Goal: Task Accomplishment & Management: Manage account settings

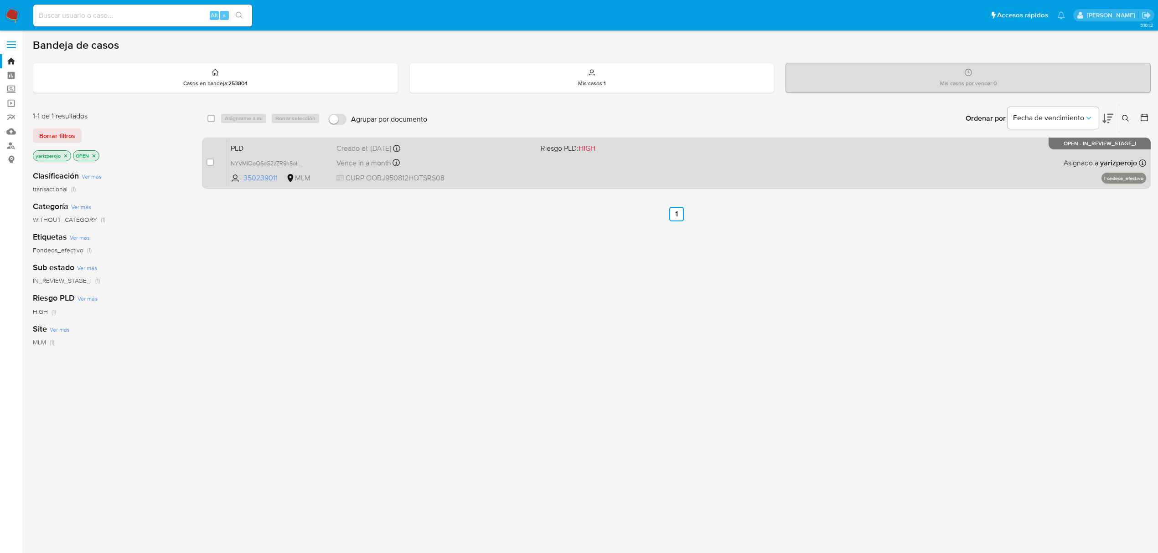
click at [506, 177] on span "CURP OOBJ950812HQTSRS08" at bounding box center [434, 178] width 197 height 10
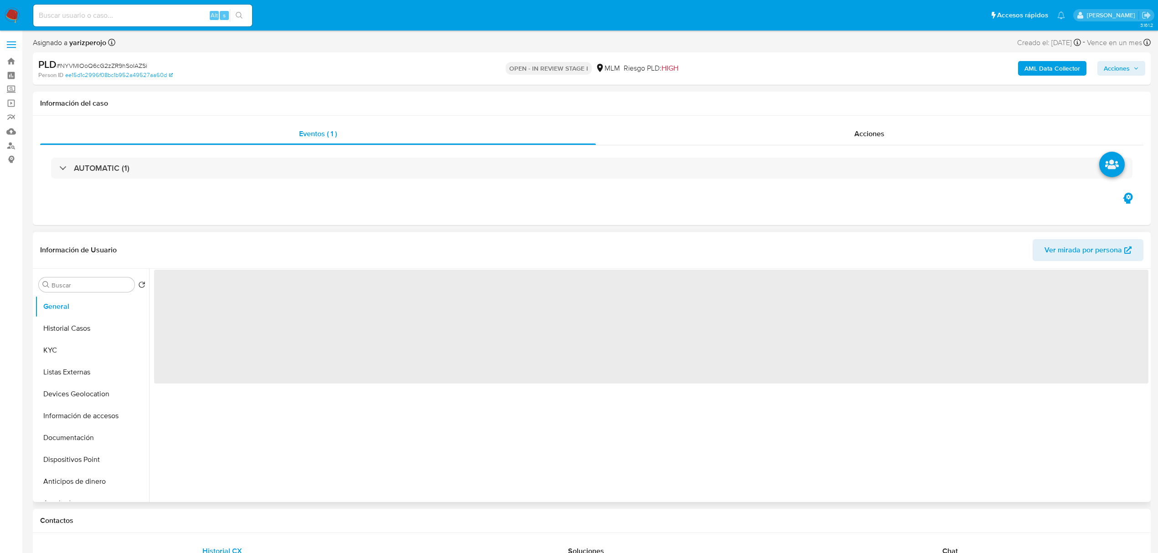
select select "10"
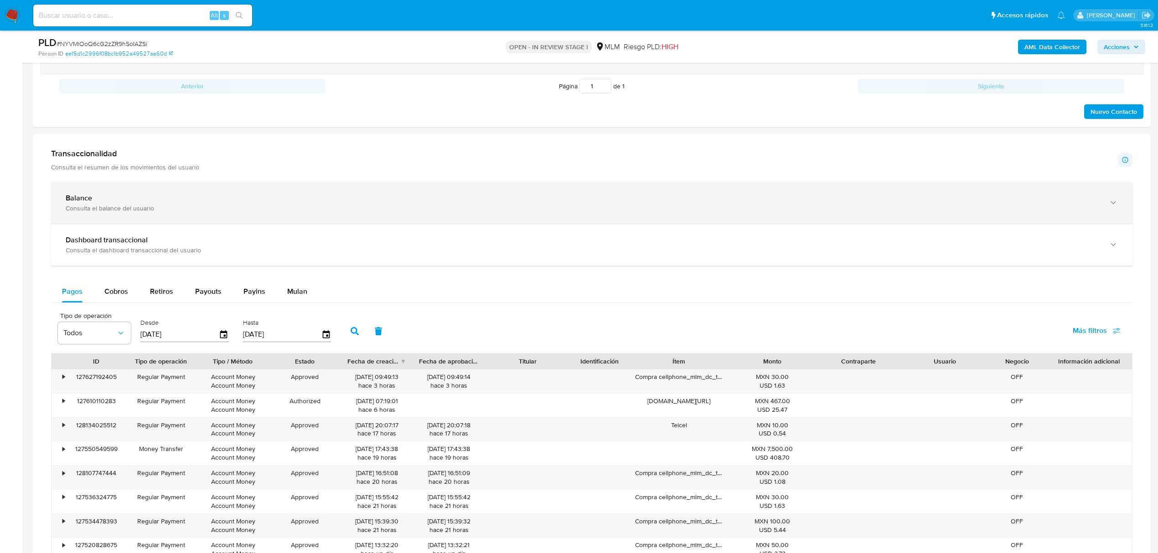
scroll to position [547, 0]
click at [142, 202] on div "Balance" at bounding box center [583, 201] width 1034 height 9
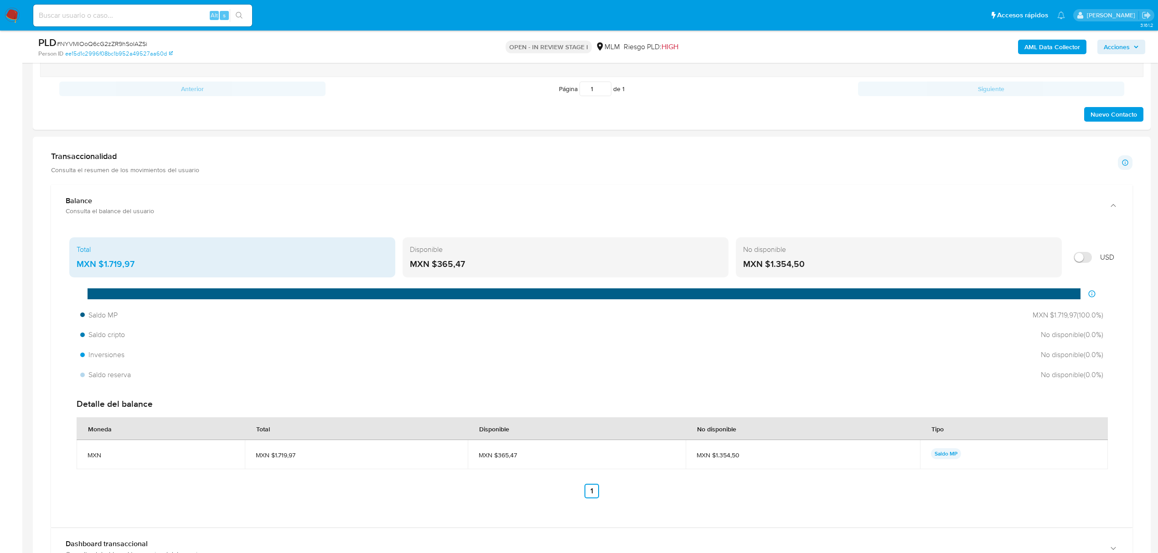
click at [160, 10] on input at bounding box center [142, 16] width 219 height 12
paste input ""Eliceny Martinez Osorio ELICENYMARTNEZ 649836537""
type input ""Eliceny Martinez Osorio ELICENYMARTNEZ 649836537""
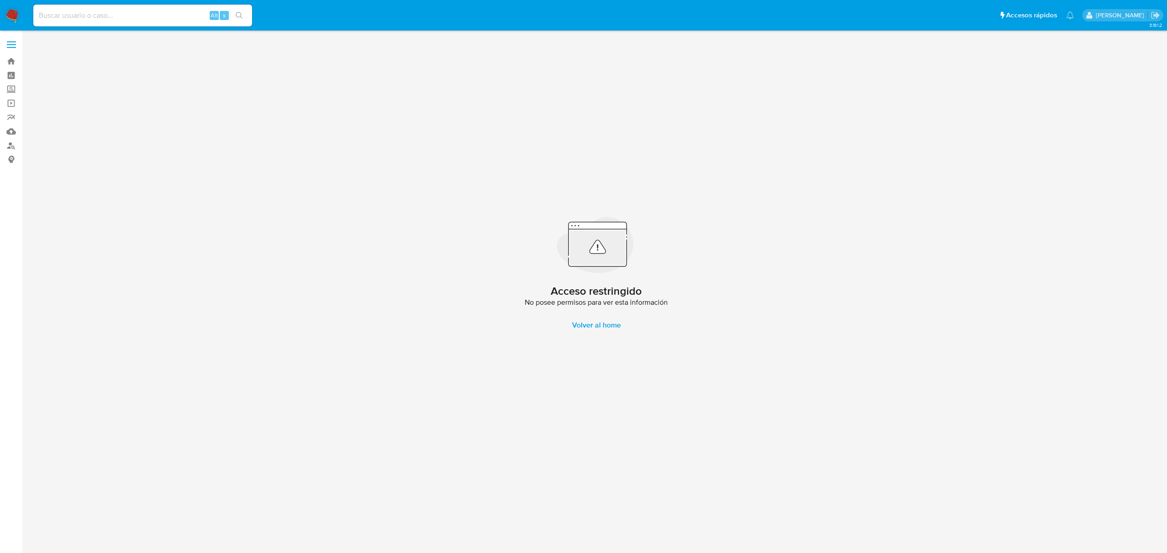
click at [119, 18] on input at bounding box center [142, 16] width 219 height 12
paste input ""Eliceny Martinez Osorio ELICENYMARTNEZ 649836537""
drag, startPoint x: 182, startPoint y: 15, endPoint x: 0, endPoint y: 15, distance: 182.4
click at [0, 15] on nav "Pausado Ver notificaciones "Eliceny Martinez Osorio ELICENYMARTNEZ 649836537" A…" at bounding box center [583, 15] width 1167 height 31
click at [107, 13] on input "649836537"" at bounding box center [142, 16] width 219 height 12
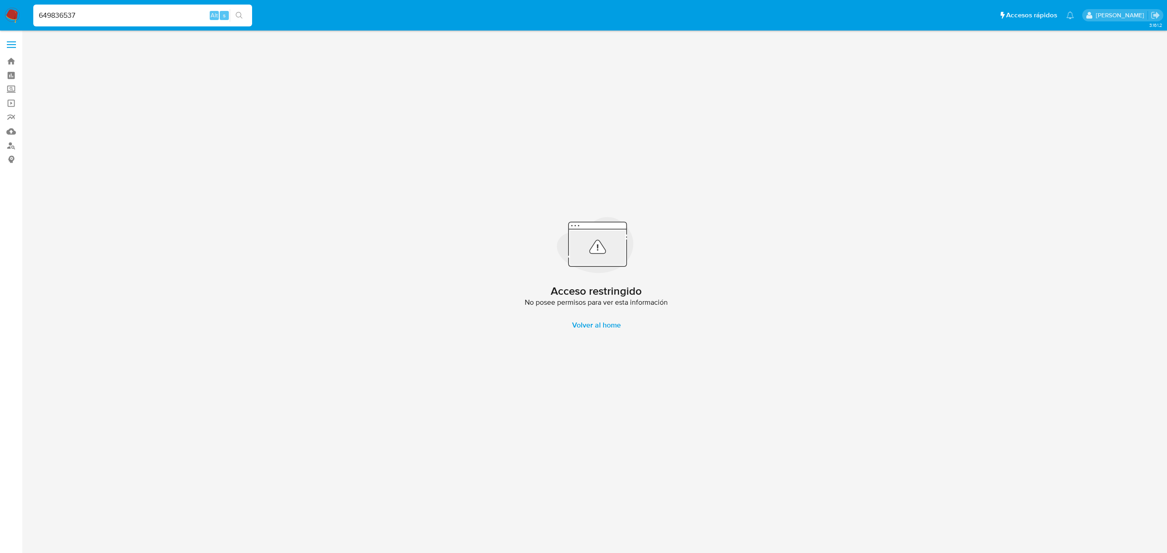
type input "649836537"
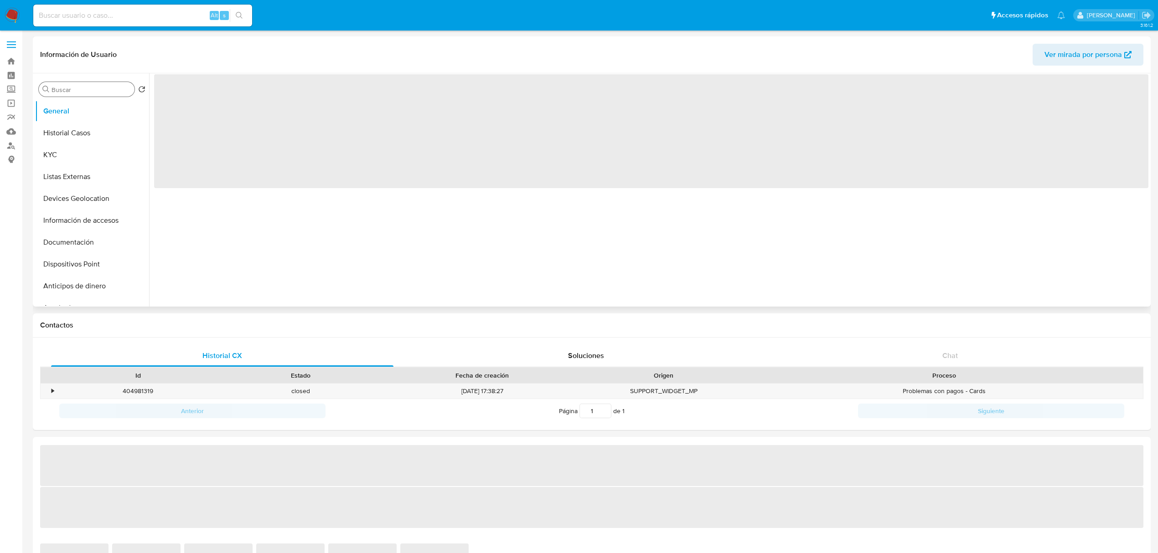
select select "10"
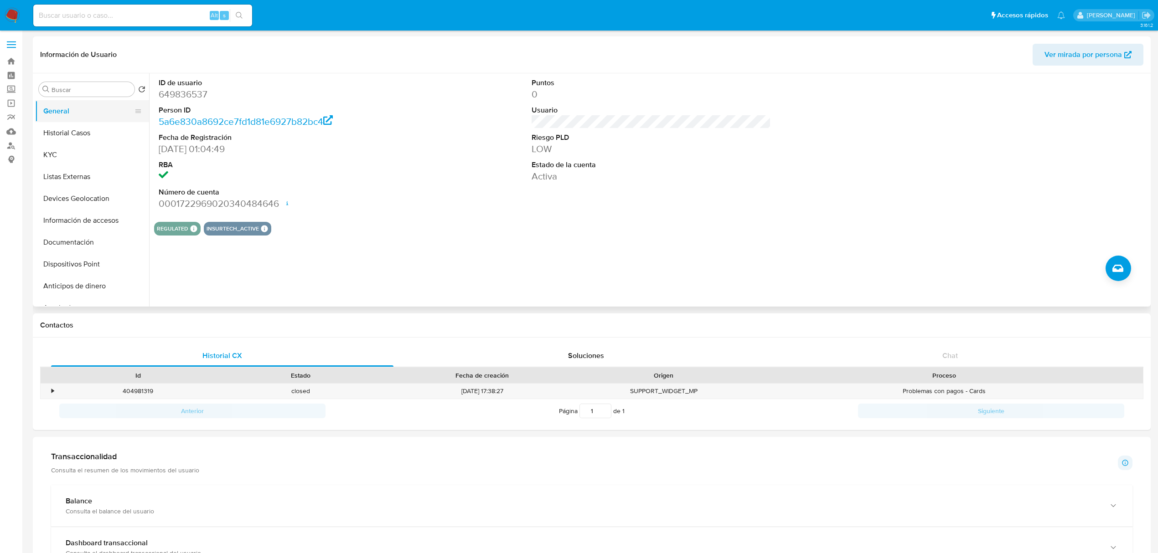
drag, startPoint x: 72, startPoint y: 110, endPoint x: 75, endPoint y: 121, distance: 11.3
click at [73, 110] on button "General" at bounding box center [88, 111] width 107 height 22
click at [73, 134] on button "Historial Casos" at bounding box center [88, 133] width 107 height 22
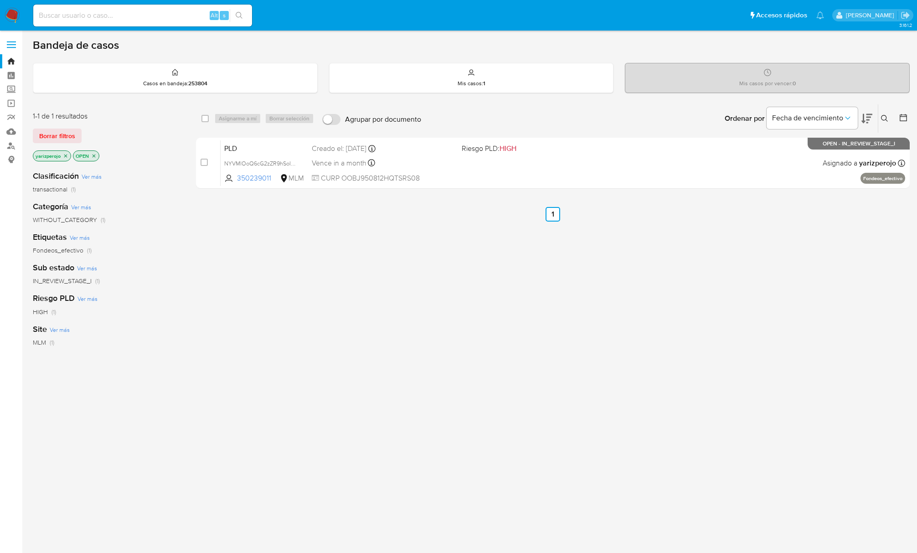
click at [135, 21] on input at bounding box center [142, 16] width 219 height 12
paste input "649836537"
type input "649836537"
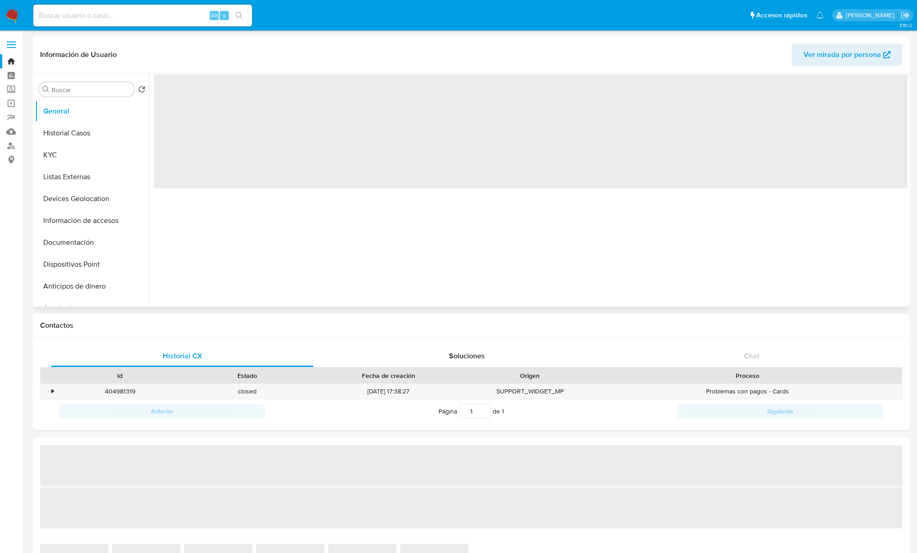
select select "10"
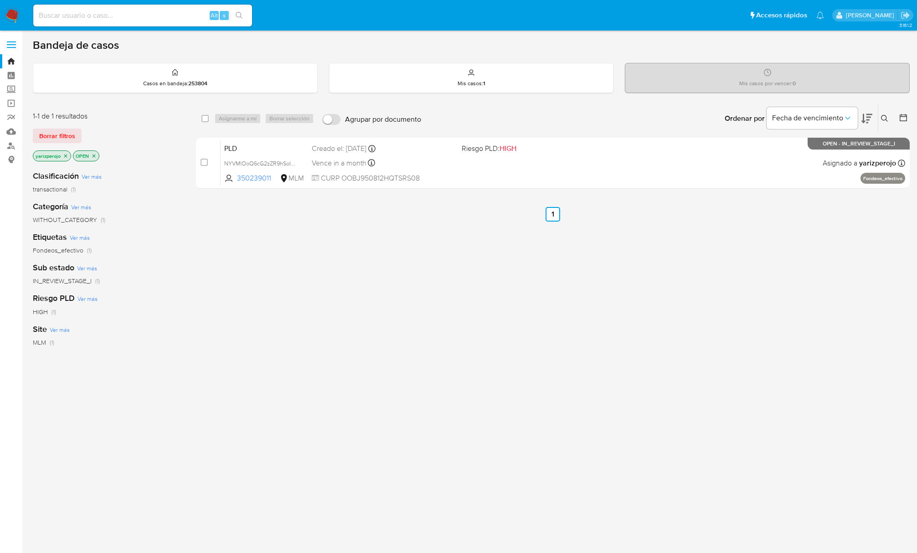
click at [135, 21] on div "Alt s" at bounding box center [142, 16] width 219 height 22
click at [146, 17] on input at bounding box center [142, 16] width 219 height 12
paste input "649836537"
type input "649836537"
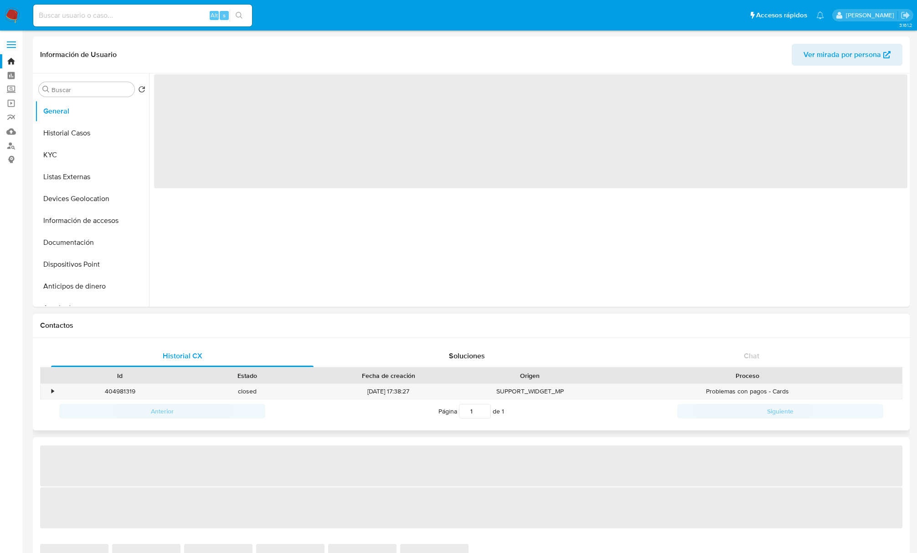
select select "10"
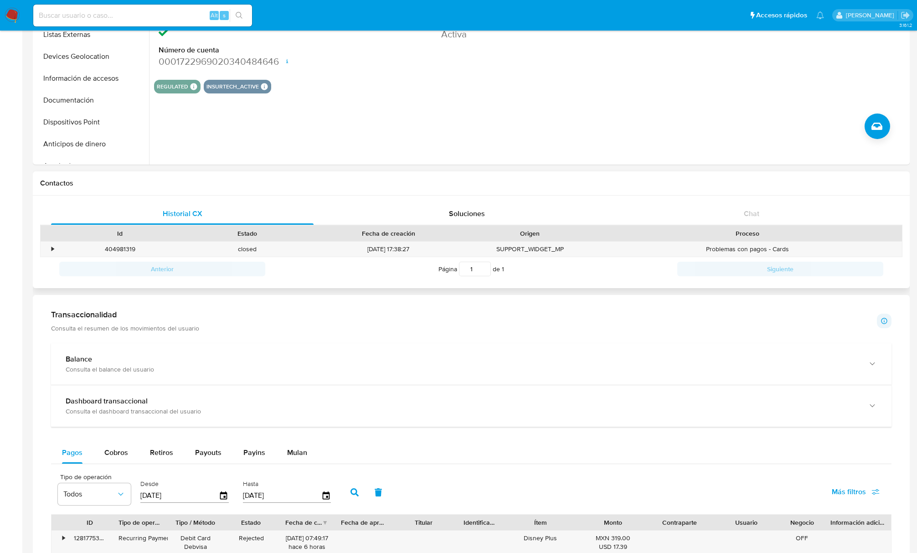
scroll to position [61, 0]
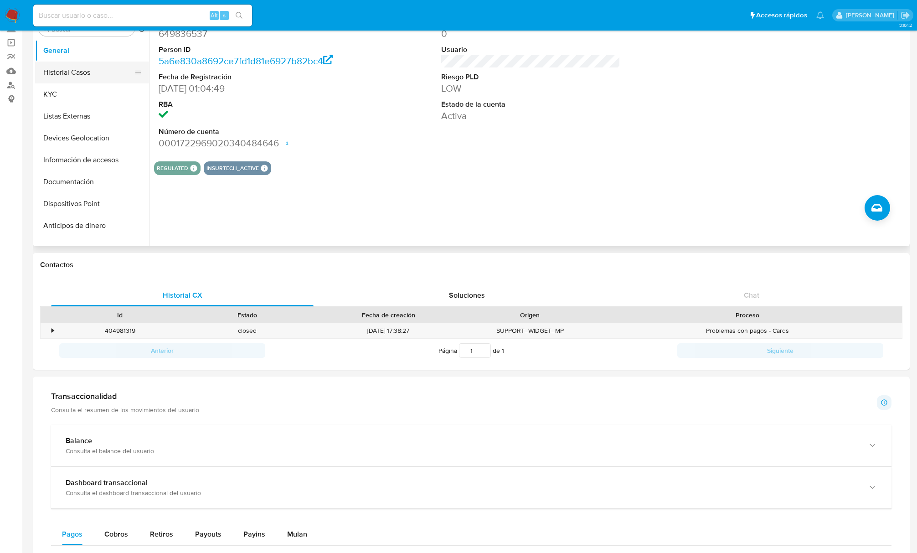
click at [67, 69] on button "Historial Casos" at bounding box center [88, 73] width 107 height 22
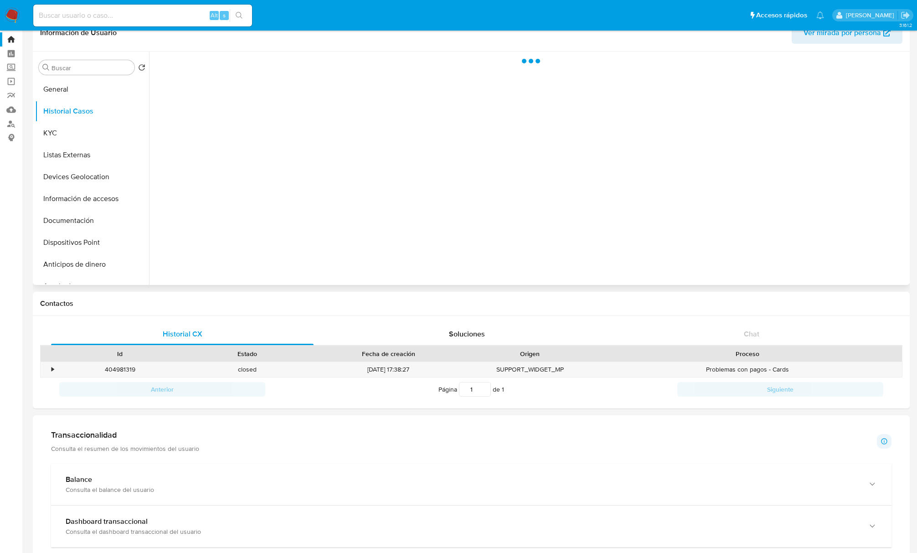
scroll to position [0, 0]
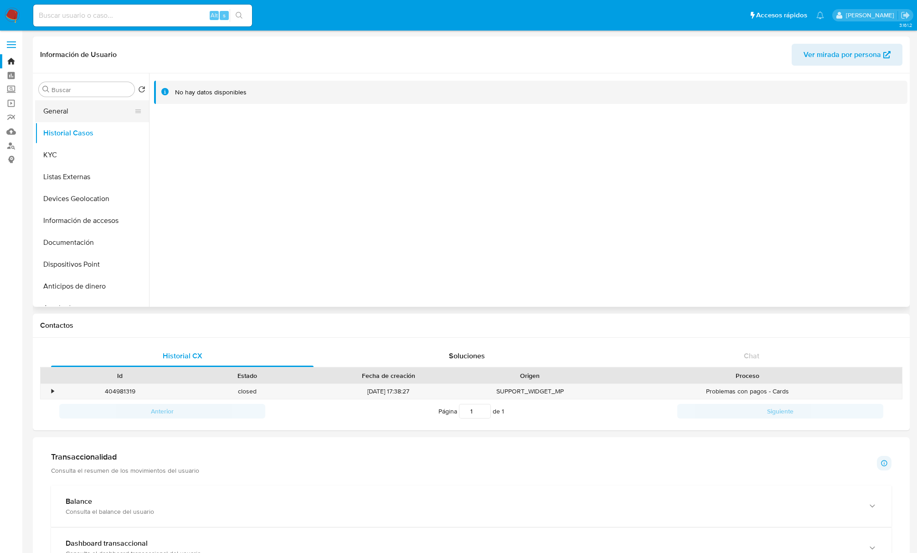
click at [81, 113] on button "General" at bounding box center [88, 111] width 107 height 22
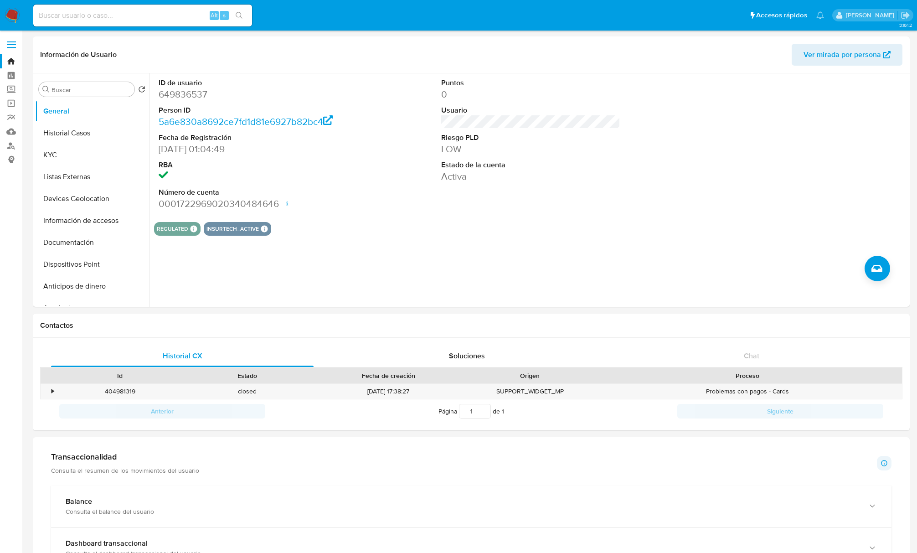
click at [103, 15] on input at bounding box center [142, 16] width 219 height 12
paste input "LUES9216946"
type input "LUES9216946"
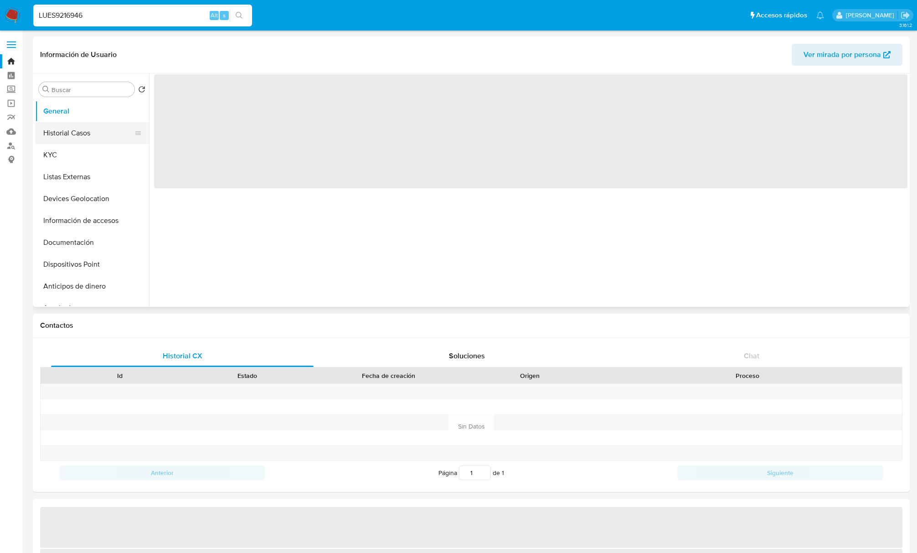
select select "10"
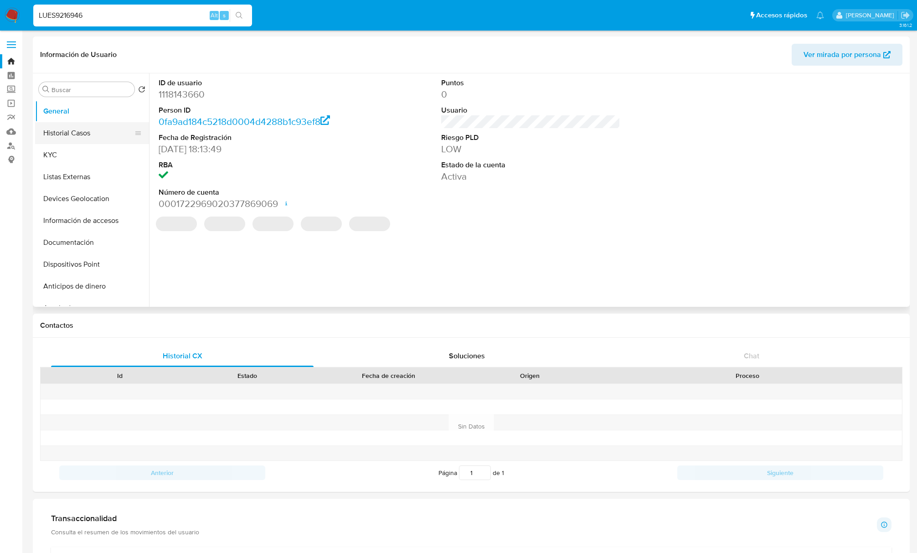
click at [75, 136] on button "Historial Casos" at bounding box center [88, 133] width 107 height 22
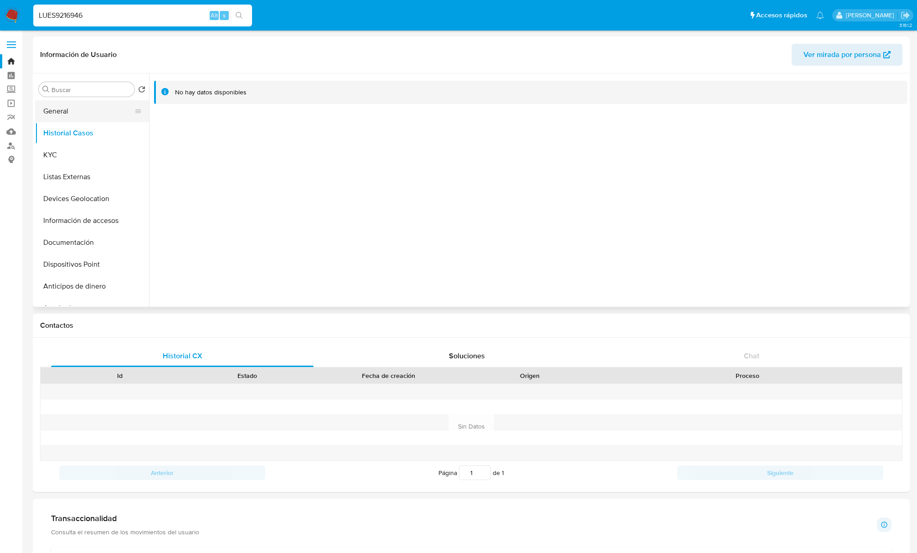
click at [56, 107] on button "General" at bounding box center [88, 111] width 107 height 22
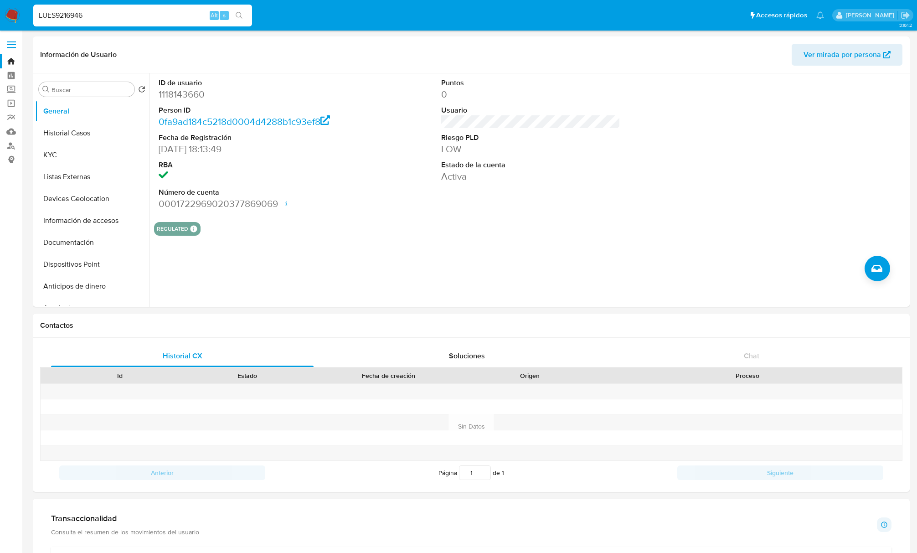
click at [76, 17] on input "LUES9216946" at bounding box center [142, 16] width 219 height 12
paste input "CAFE8881168"
type input "CAFE8881168"
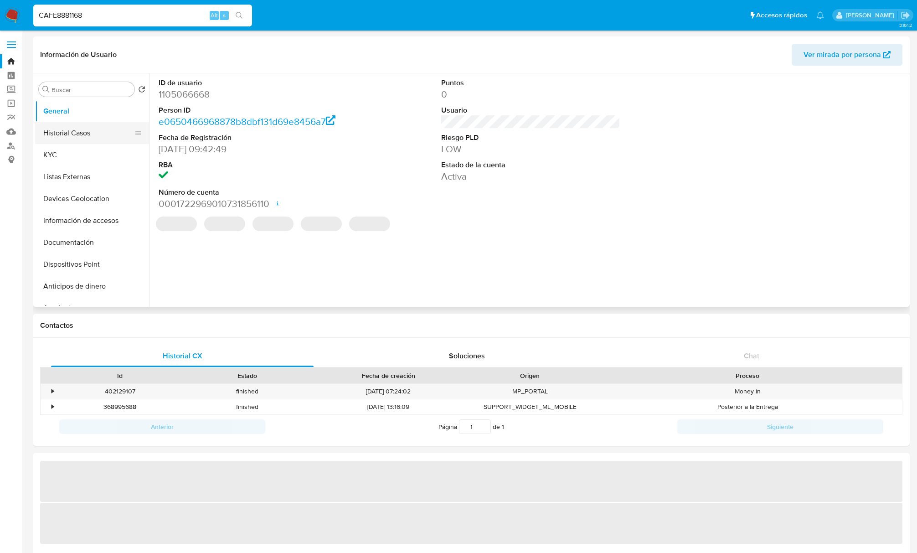
click at [65, 130] on button "Historial Casos" at bounding box center [88, 133] width 107 height 22
select select "10"
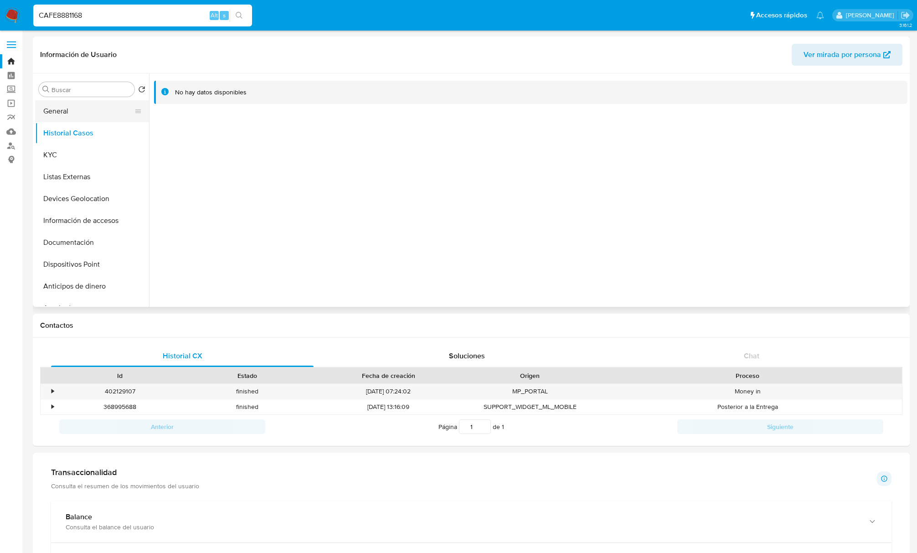
click at [73, 117] on button "General" at bounding box center [88, 111] width 107 height 22
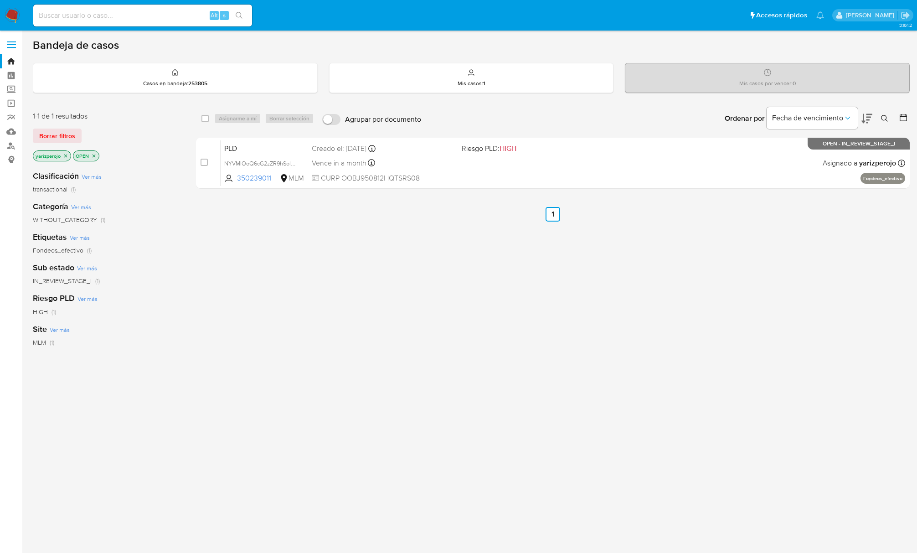
click at [119, 19] on input at bounding box center [142, 16] width 219 height 12
paste input "232941344"
type input "232941344"
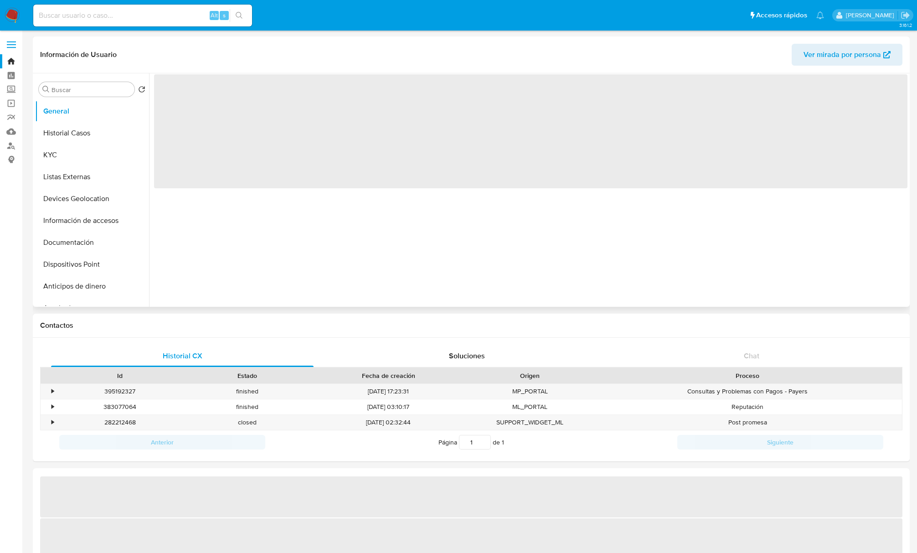
select select "10"
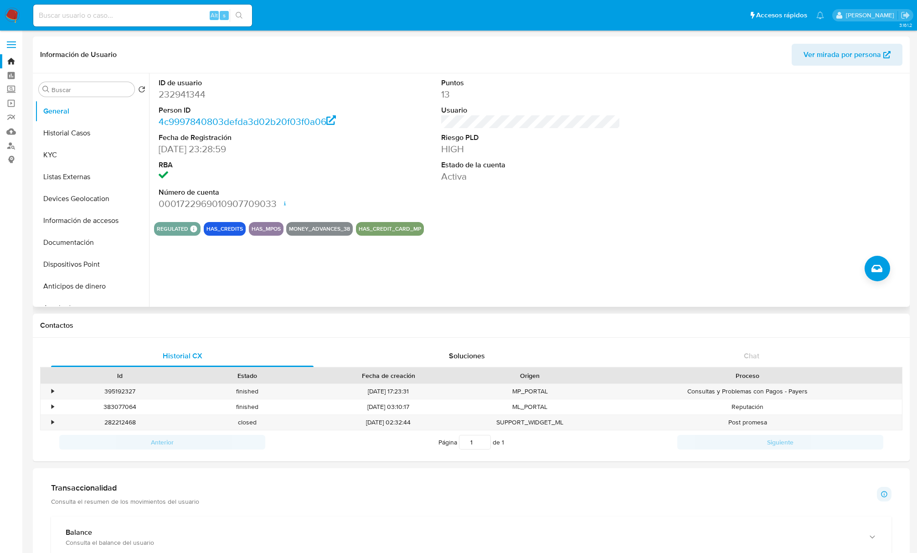
click at [585, 122] on div "Puntos 13 Usuario Riesgo PLD HIGH Estado de la cuenta Activa" at bounding box center [531, 143] width 188 height 141
click at [10, 59] on link "Bandeja" at bounding box center [54, 61] width 109 height 14
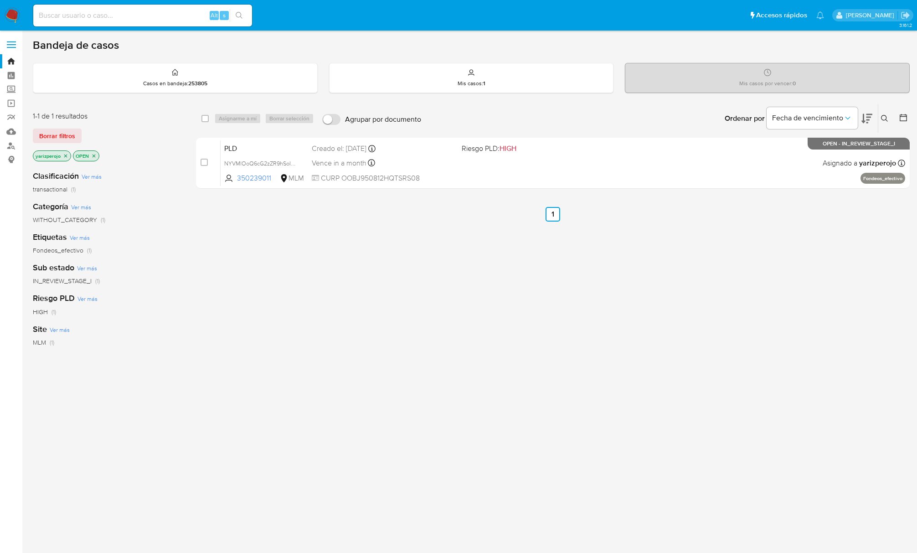
click at [885, 117] on icon at bounding box center [884, 118] width 7 height 7
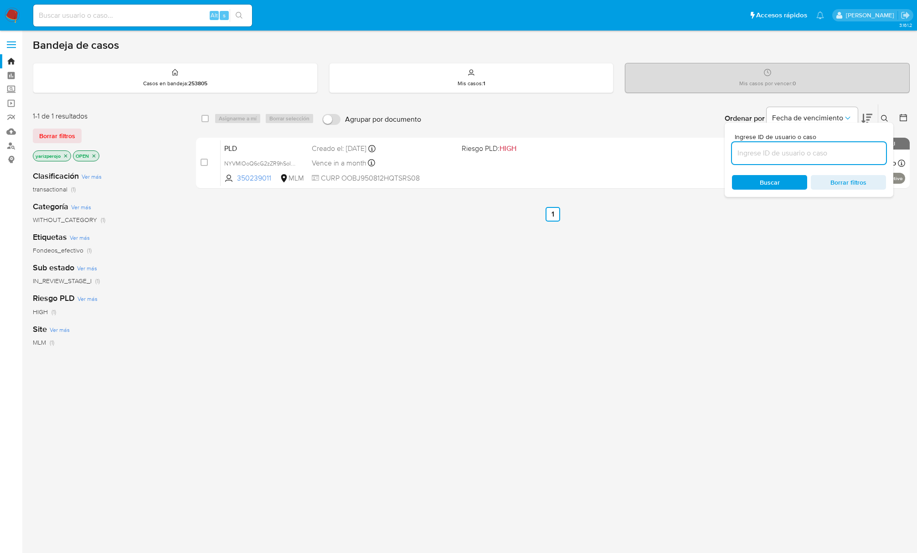
click at [834, 152] on input at bounding box center [809, 153] width 154 height 12
type input "232941344"
click at [786, 183] on div "Buscar Borrar filtros" at bounding box center [809, 182] width 154 height 15
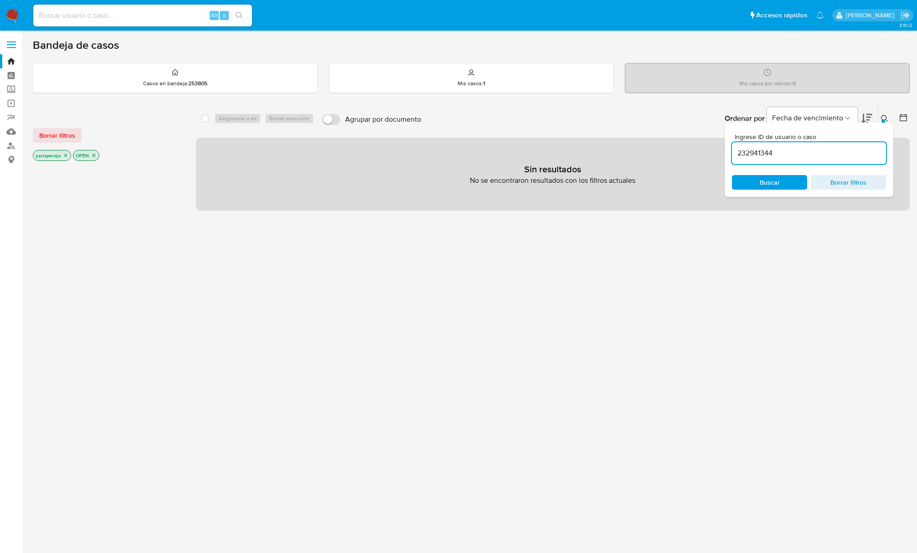
drag, startPoint x: 786, startPoint y: 150, endPoint x: 565, endPoint y: 145, distance: 220.7
click at [565, 145] on div "select-all-cases-checkbox Asignarme a mí Borrar selección Agrupar por documento…" at bounding box center [553, 157] width 714 height 107
click at [794, 181] on span "Buscar" at bounding box center [770, 182] width 62 height 13
click at [367, 277] on div "select-all-cases-checkbox Asignarme a mí Borrar selección Agrupar por documento…" at bounding box center [553, 310] width 714 height 413
click at [66, 154] on icon "close-filter" at bounding box center [65, 155] width 5 height 5
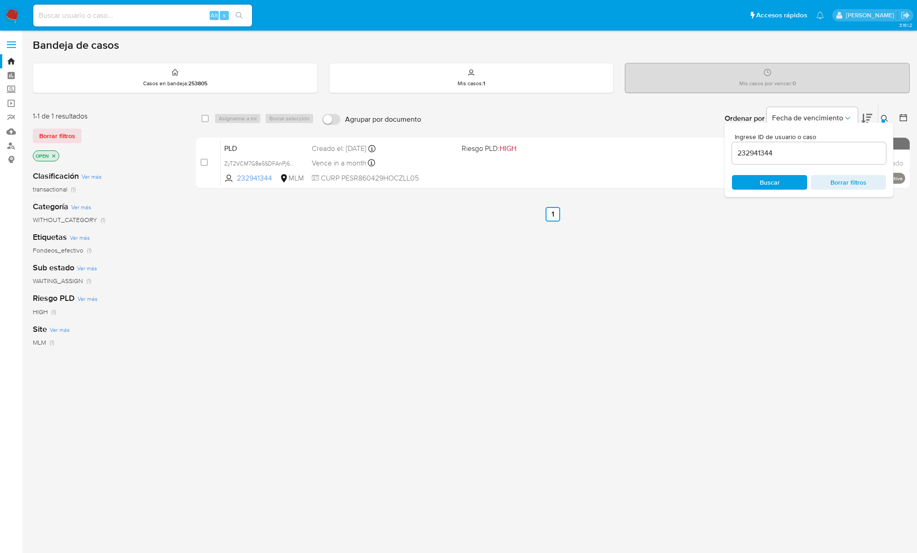
click at [787, 186] on span "Buscar" at bounding box center [770, 182] width 62 height 13
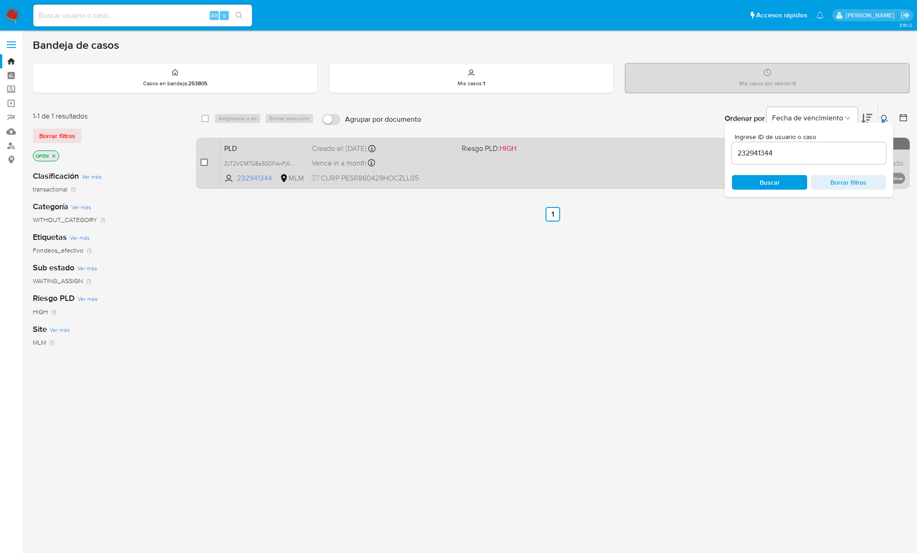
click at [203, 164] on input "checkbox" at bounding box center [204, 162] width 7 height 7
checkbox input "true"
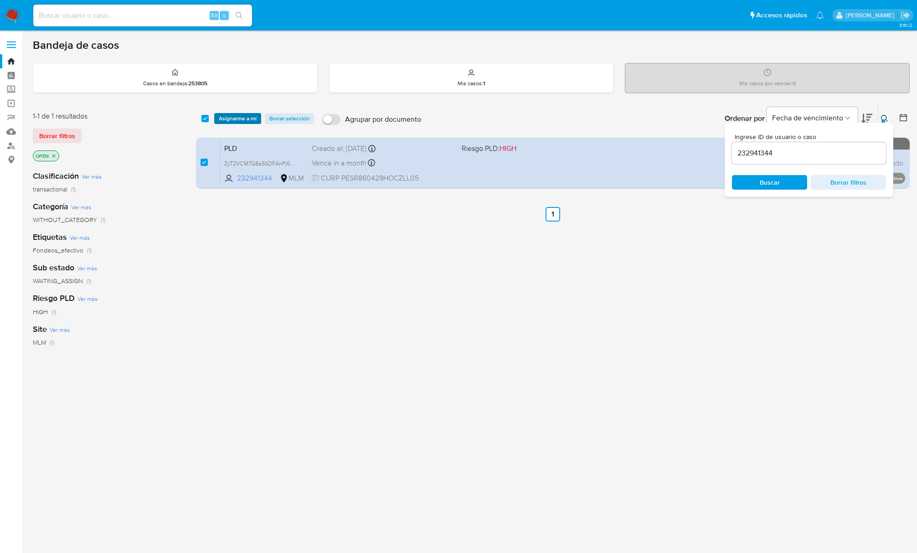
click at [239, 119] on span "Asignarme a mí" at bounding box center [238, 118] width 38 height 9
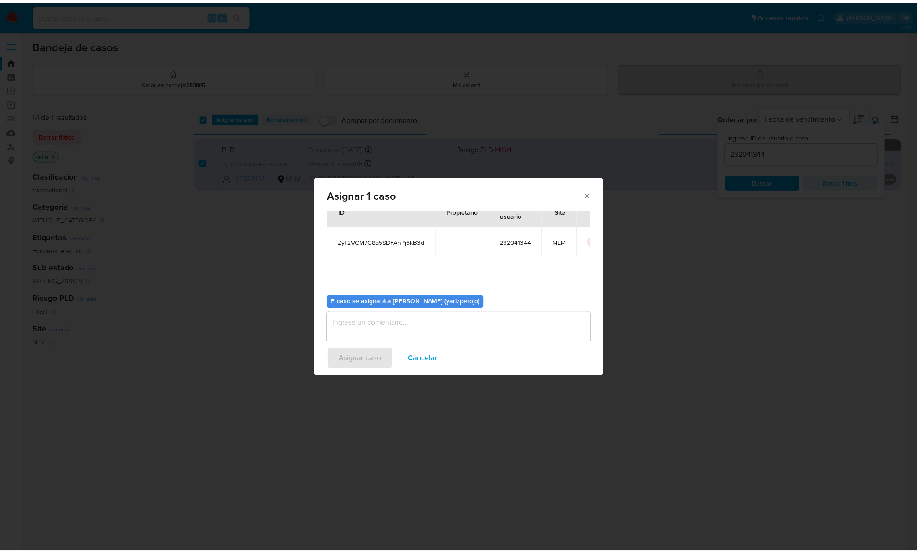
scroll to position [47, 0]
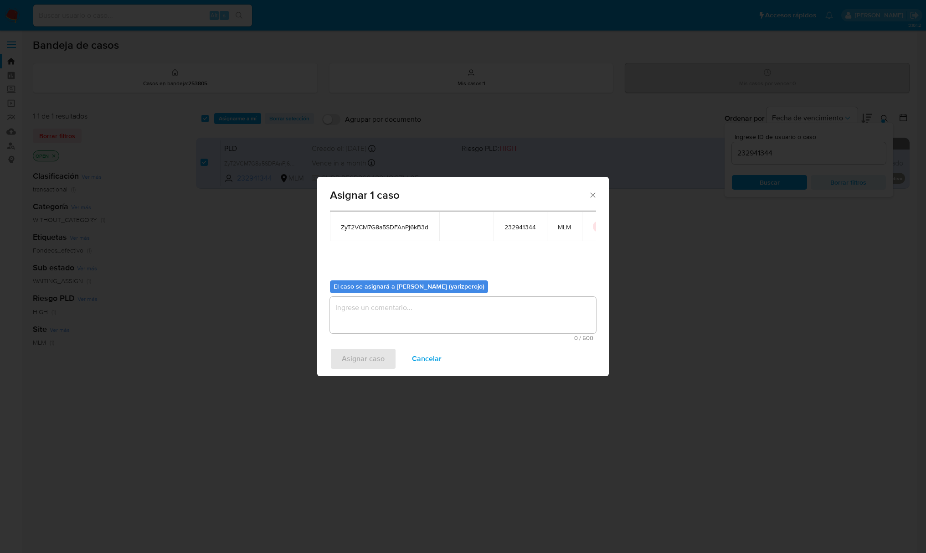
click at [412, 318] on textarea "assign-modal" at bounding box center [463, 315] width 266 height 36
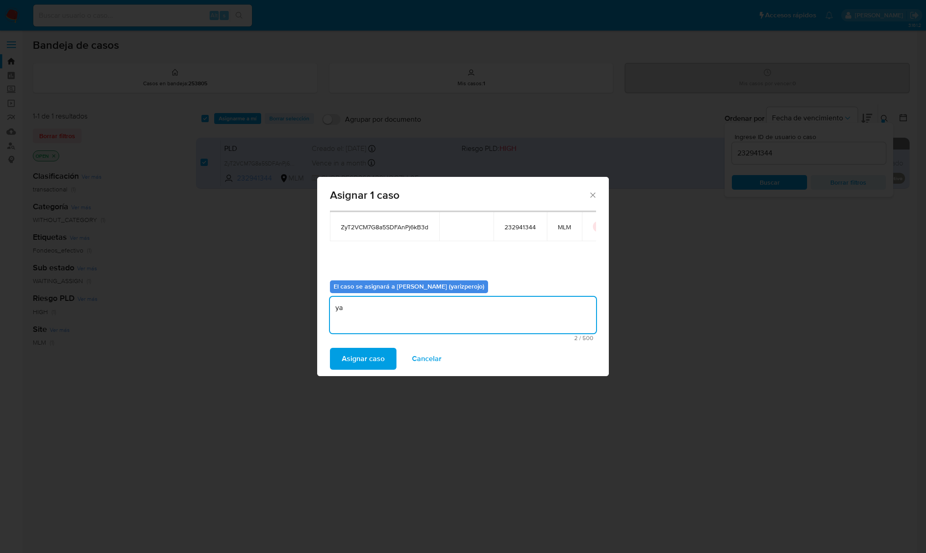
type textarea "y"
type textarea "YAR"
click at [361, 358] on span "Asignar caso" at bounding box center [363, 359] width 43 height 20
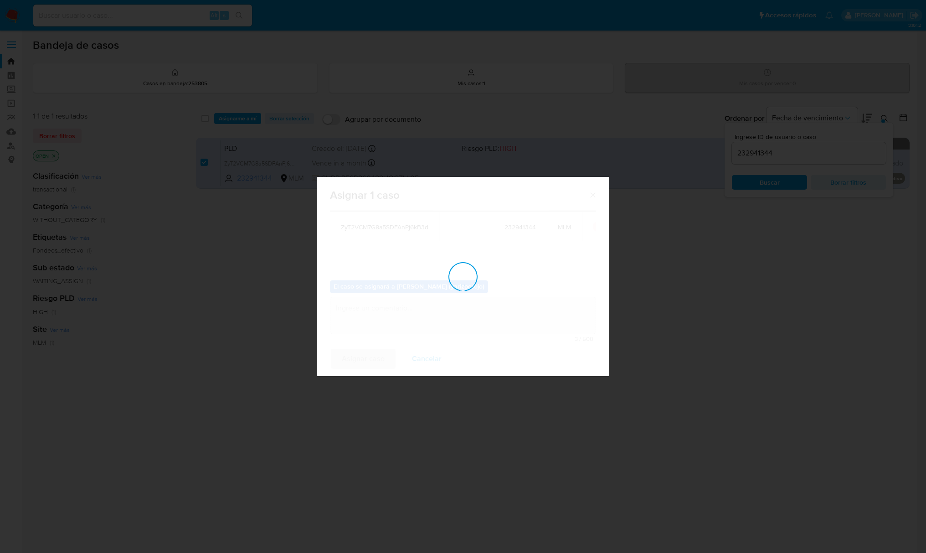
checkbox input "false"
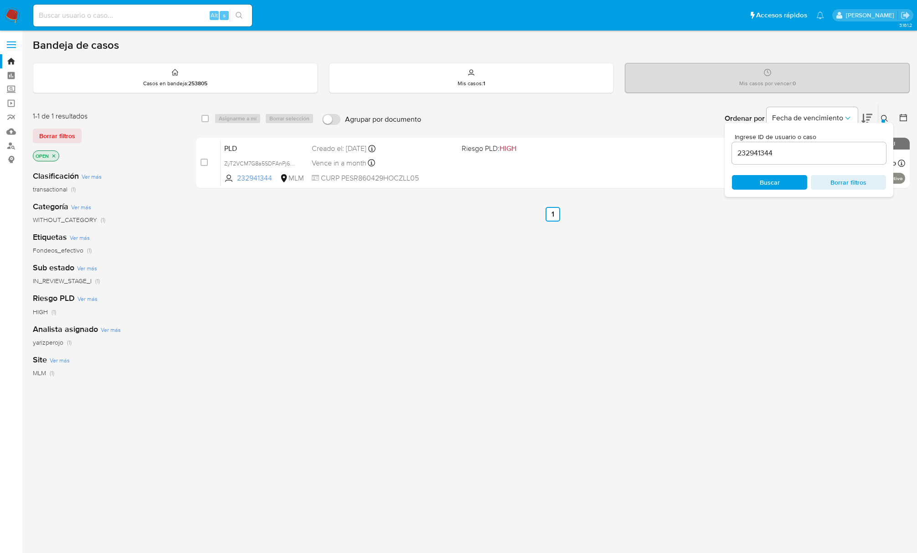
click at [772, 150] on input "232941344" at bounding box center [809, 153] width 154 height 12
click at [768, 181] on span "Buscar" at bounding box center [770, 182] width 20 height 15
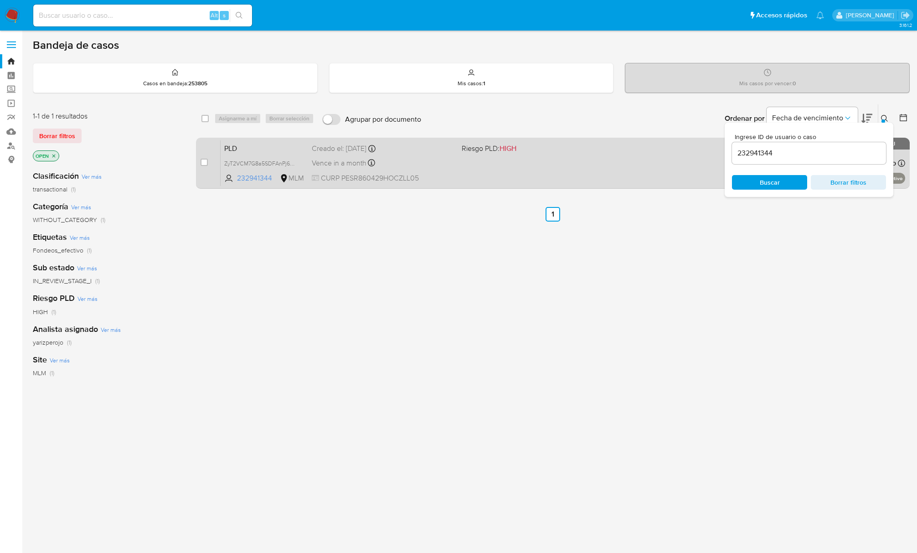
click at [485, 170] on div "PLD ZyT2VCM7G8a5SDFAnPj6kB3d 232941344 MLM Riesgo PLD: HIGH Creado el: 12/09/20…" at bounding box center [563, 163] width 685 height 46
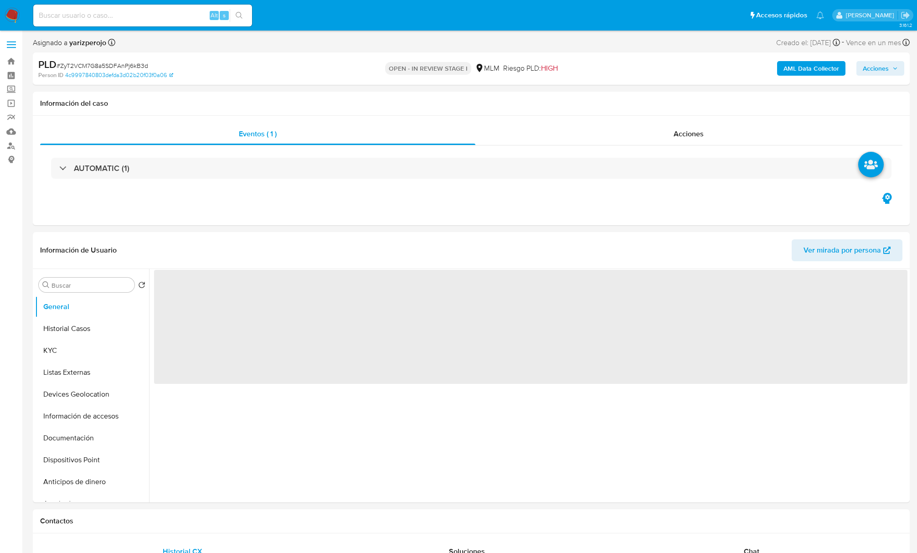
select select "10"
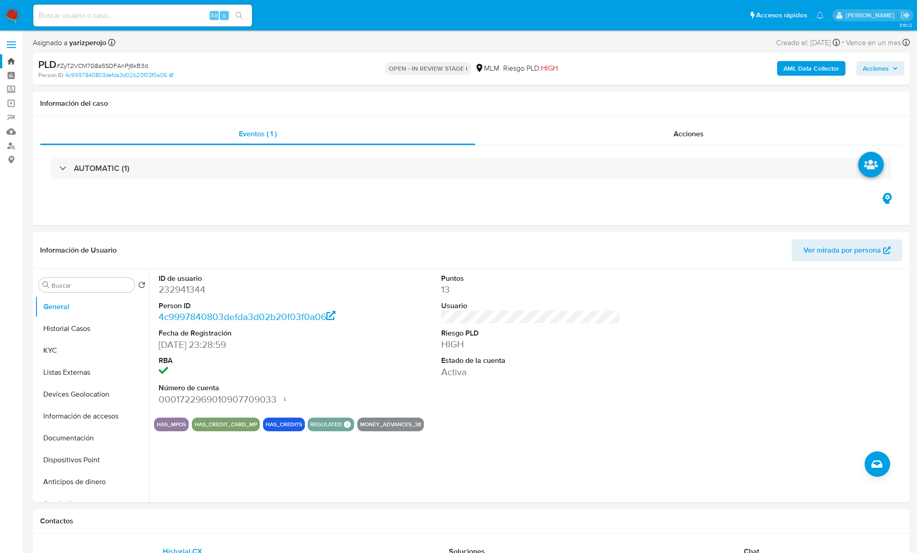
click at [9, 61] on link "Bandeja" at bounding box center [54, 61] width 109 height 14
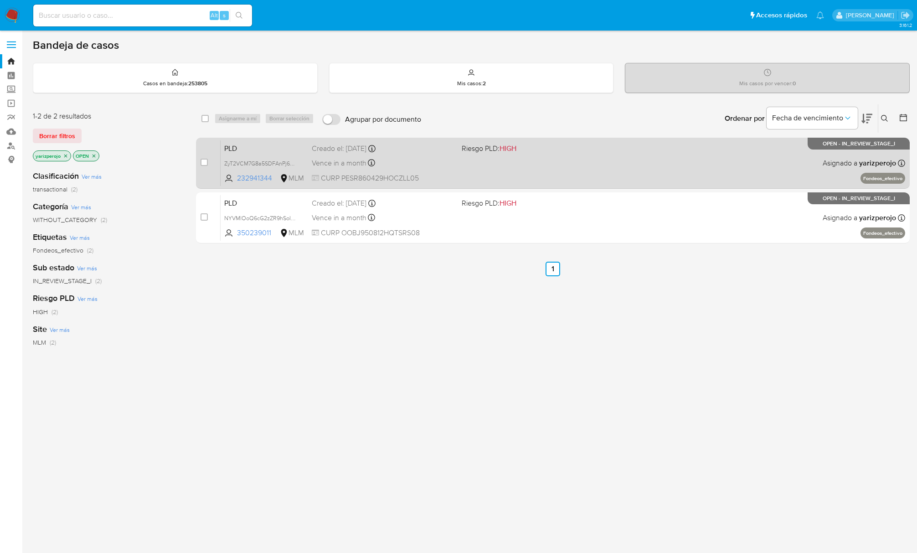
click at [650, 174] on div "PLD ZyT2VCM7G8a5SDFAnPj6kB3d 232941344 MLM Riesgo PLD: HIGH Creado el: [DATE] C…" at bounding box center [563, 163] width 685 height 46
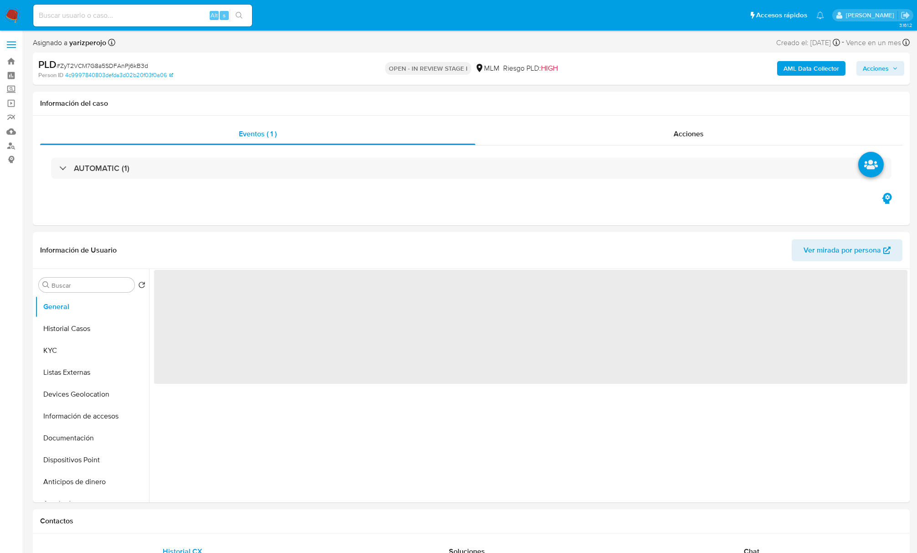
select select "10"
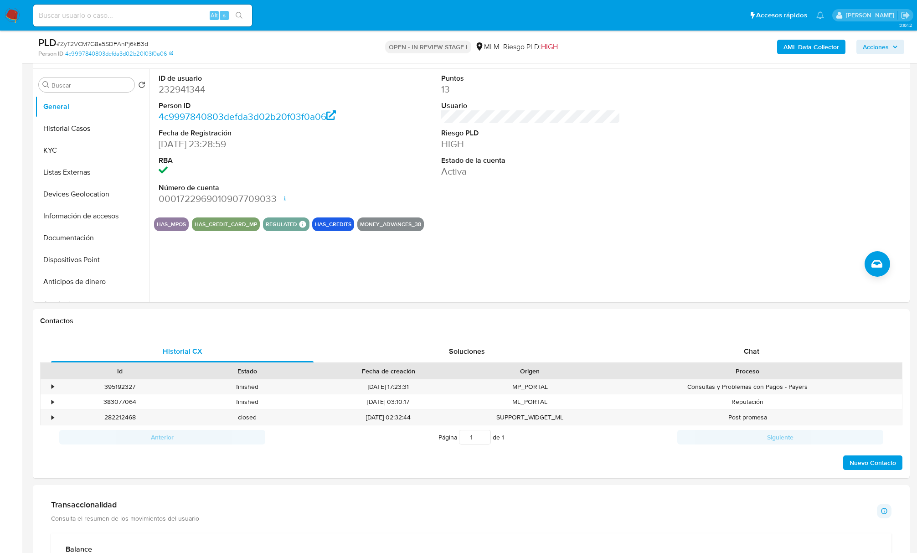
scroll to position [182, 0]
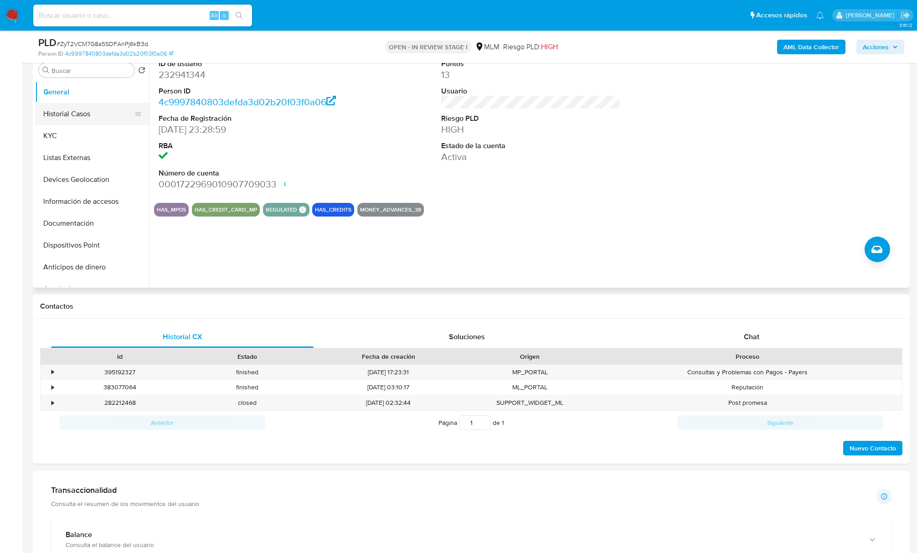
click at [70, 111] on button "Historial Casos" at bounding box center [88, 114] width 107 height 22
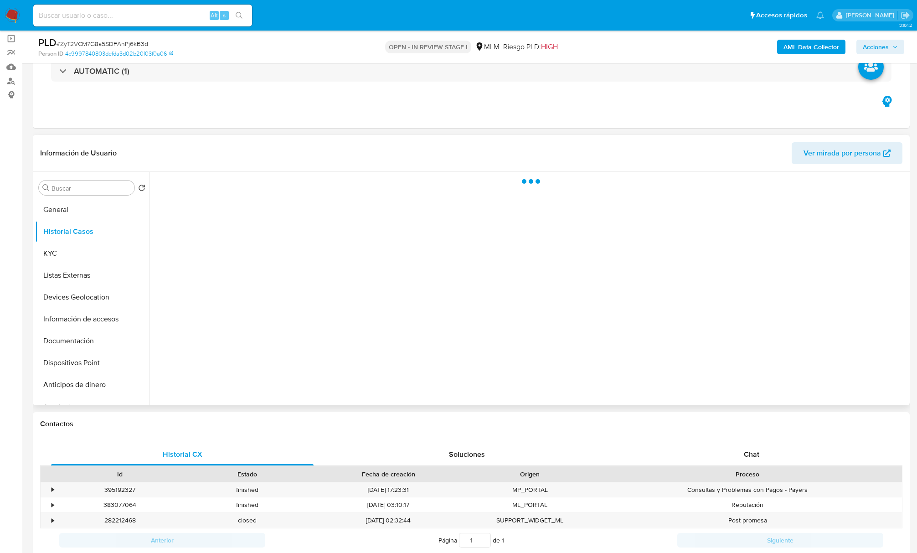
scroll to position [61, 0]
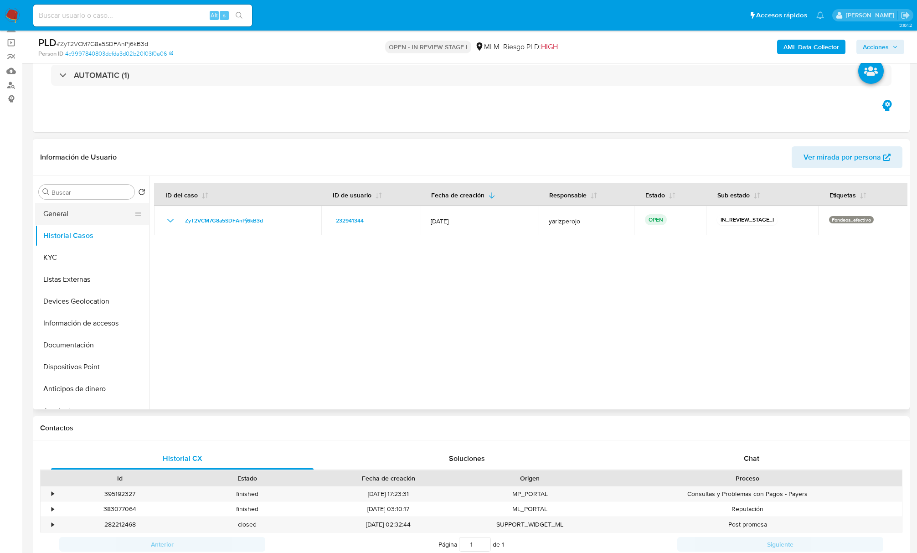
click at [68, 208] on button "General" at bounding box center [88, 214] width 107 height 22
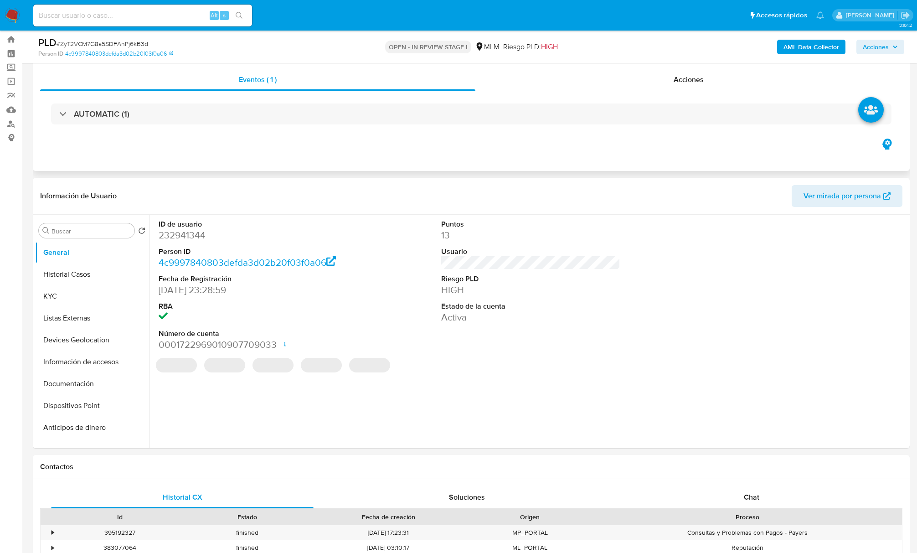
scroll to position [0, 0]
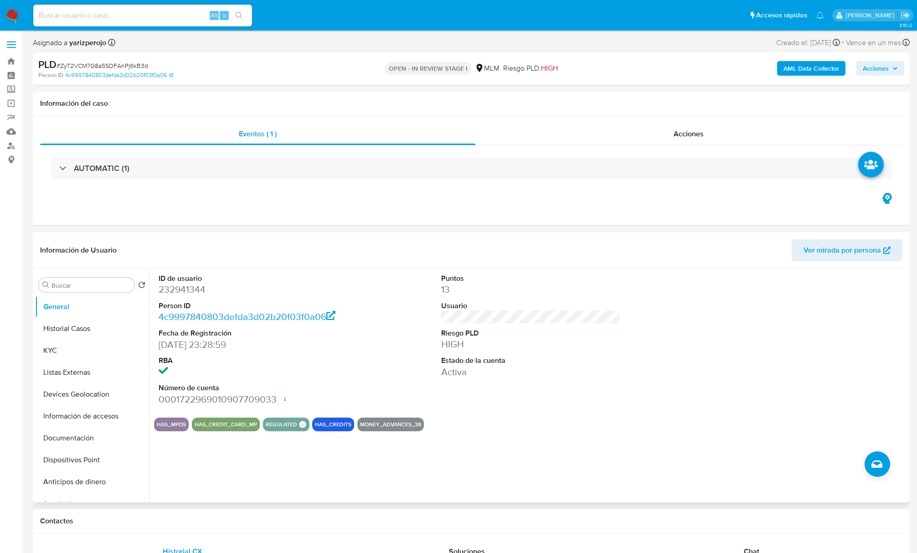
click at [571, 318] on div "ID de usuario 232941344 Person ID 4c9997840803defda3d02b20f03f0a06 Fecha de Reg…" at bounding box center [531, 339] width 754 height 141
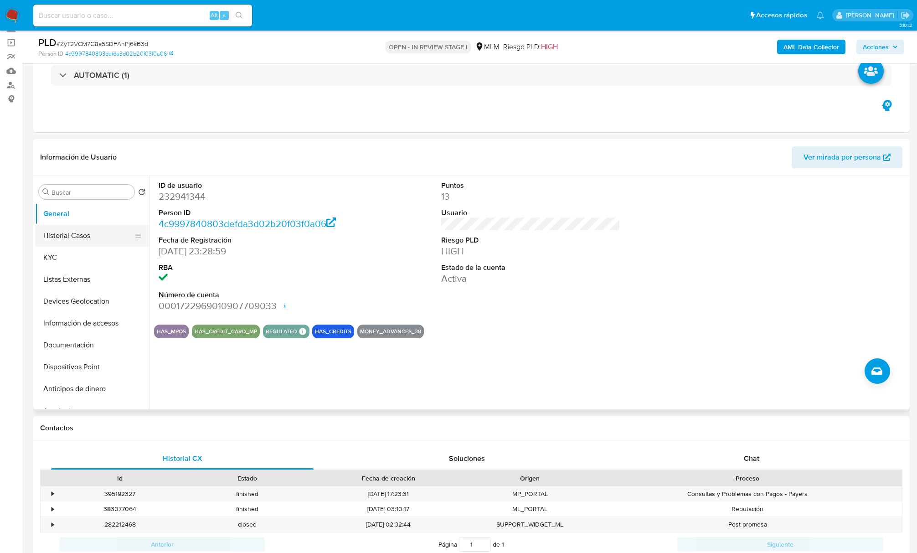
click at [64, 234] on button "Historial Casos" at bounding box center [88, 236] width 107 height 22
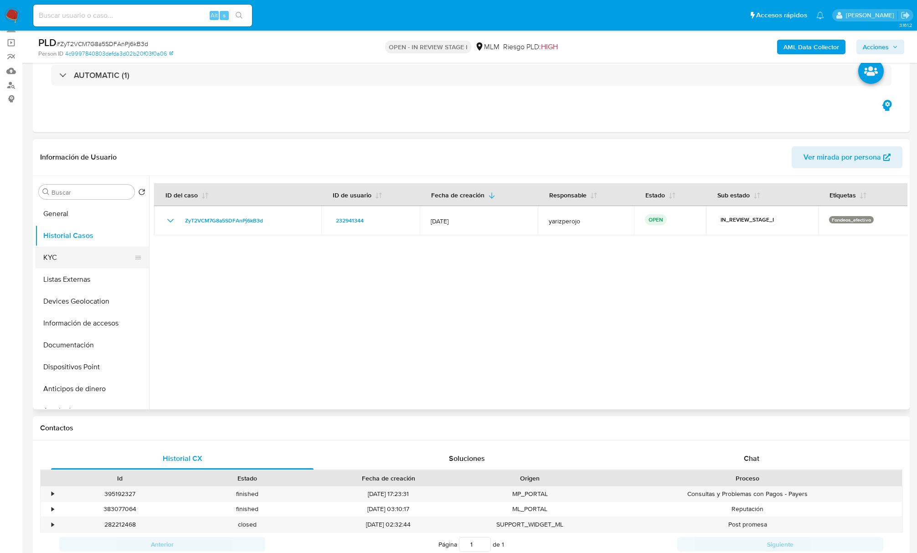
drag, startPoint x: 78, startPoint y: 257, endPoint x: 86, endPoint y: 257, distance: 7.8
click at [78, 257] on button "KYC" at bounding box center [88, 258] width 107 height 22
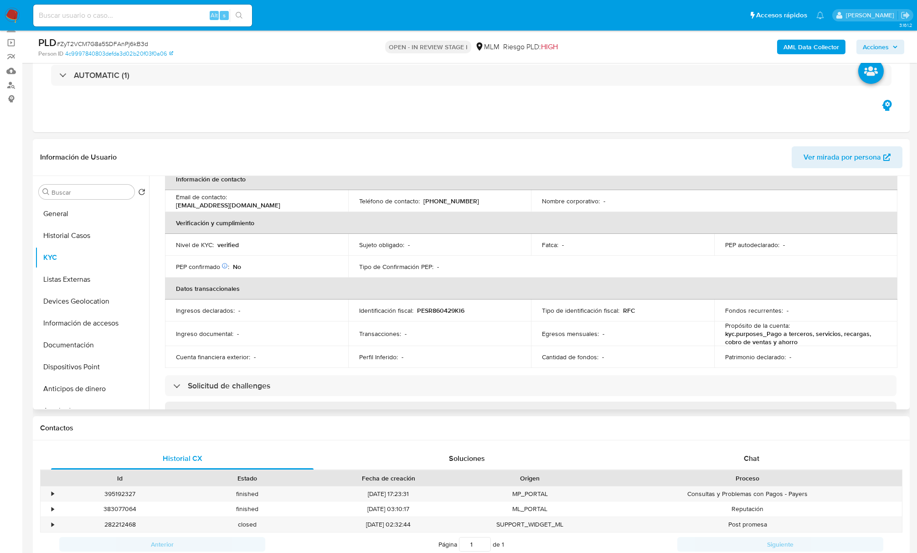
scroll to position [243, 0]
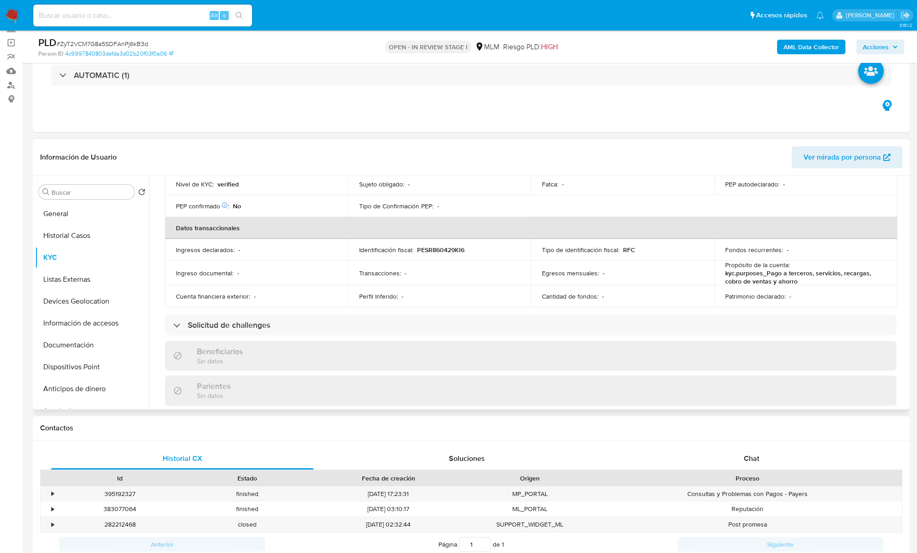
click at [907, 264] on div "Buscar Volver al orden por defecto General Historial Casos KYC Listas Externas …" at bounding box center [471, 292] width 877 height 233
click at [906, 263] on div "Usuario KYC Status Actualizado hace 2 meses Creado: [DATE] 18:47:07 Actualizado…" at bounding box center [528, 292] width 759 height 233
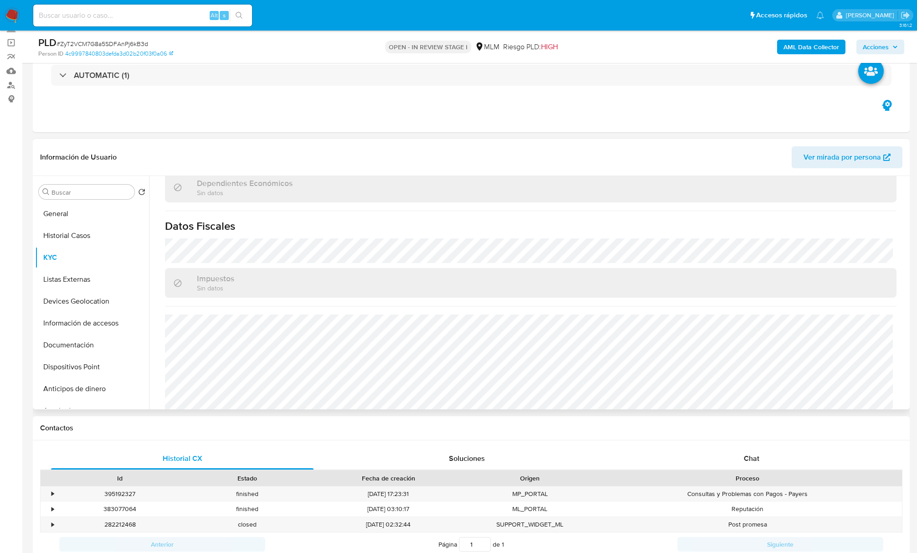
scroll to position [558, 0]
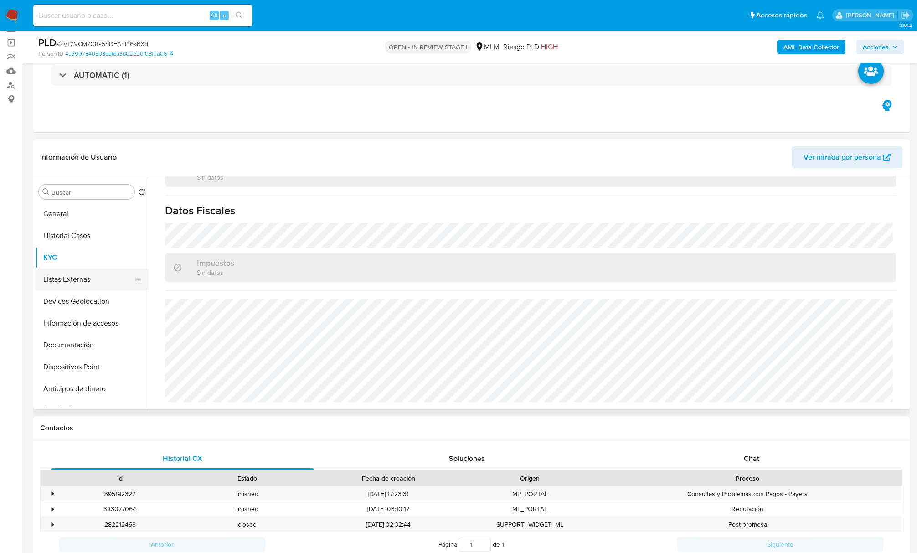
click at [60, 285] on button "Listas Externas" at bounding box center [88, 280] width 107 height 22
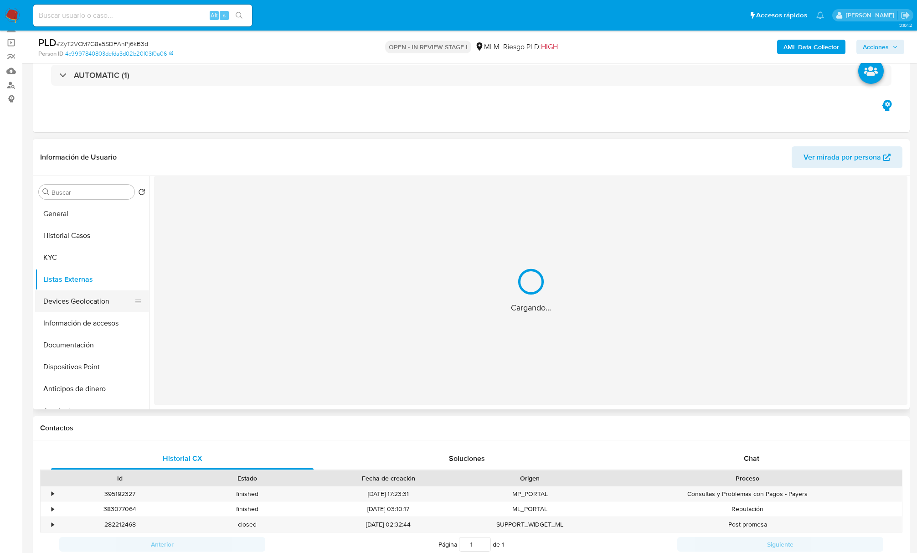
scroll to position [0, 0]
click at [74, 300] on button "Devices Geolocation" at bounding box center [88, 301] width 107 height 22
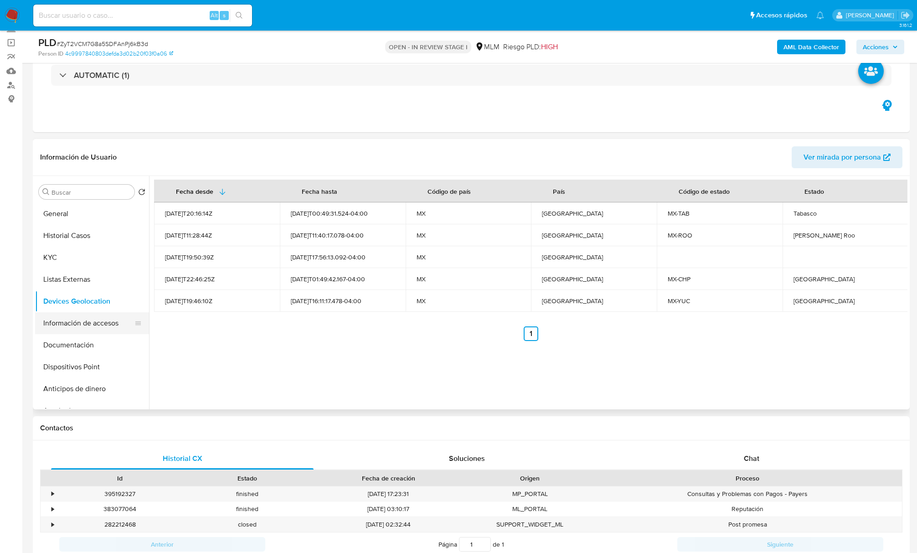
click at [83, 320] on button "Información de accesos" at bounding box center [88, 323] width 107 height 22
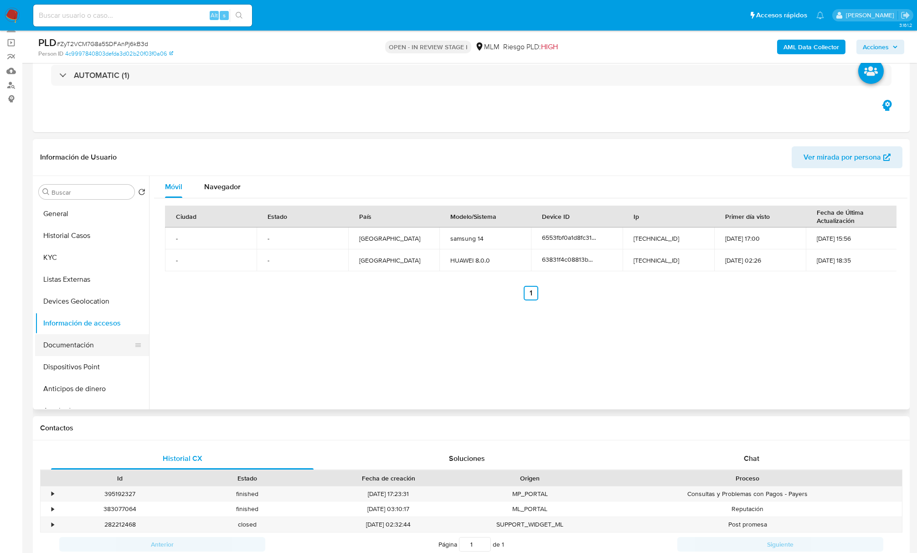
click at [105, 343] on button "Documentación" at bounding box center [88, 345] width 107 height 22
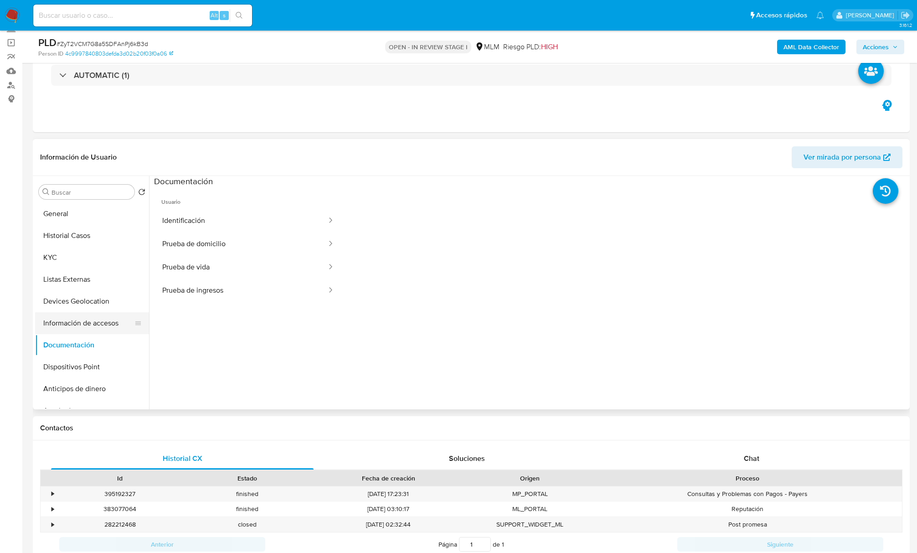
click at [104, 323] on button "Información de accesos" at bounding box center [88, 323] width 107 height 22
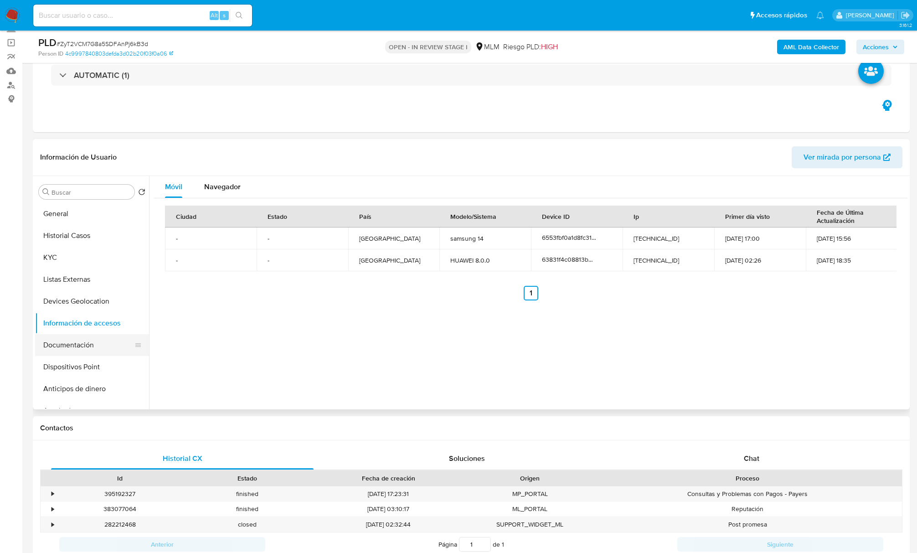
click at [88, 342] on button "Documentación" at bounding box center [88, 345] width 107 height 22
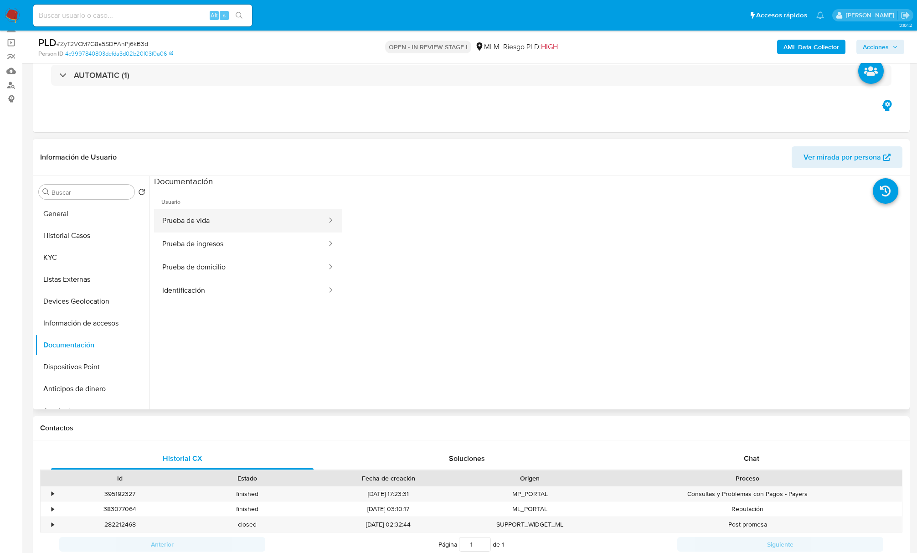
click at [217, 217] on button "Prueba de vida" at bounding box center [241, 220] width 174 height 23
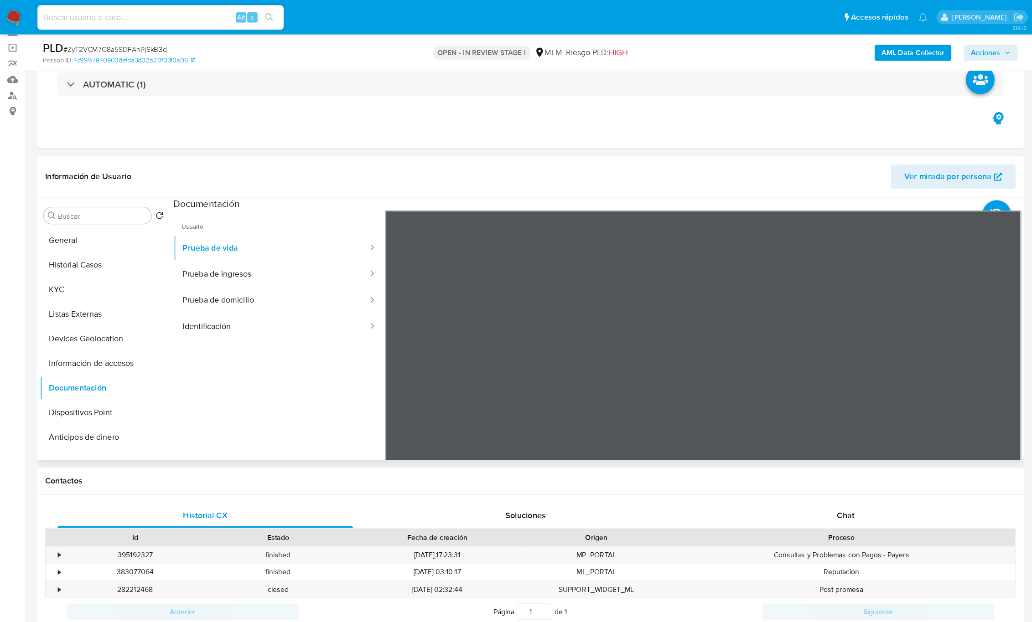
scroll to position [61, 0]
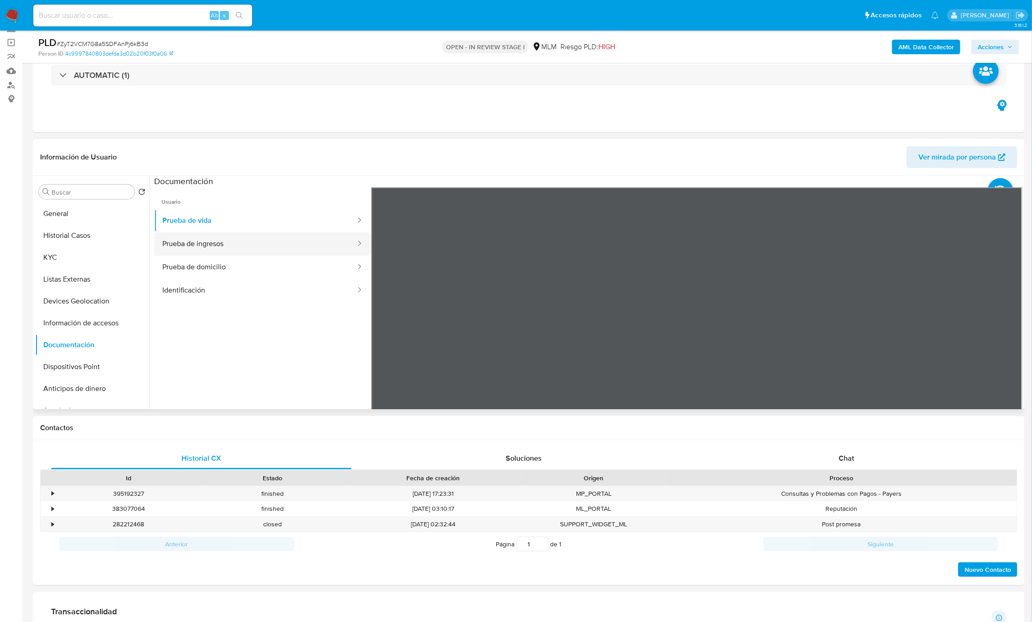
click at [263, 234] on button "Prueba de ingresos" at bounding box center [255, 244] width 202 height 23
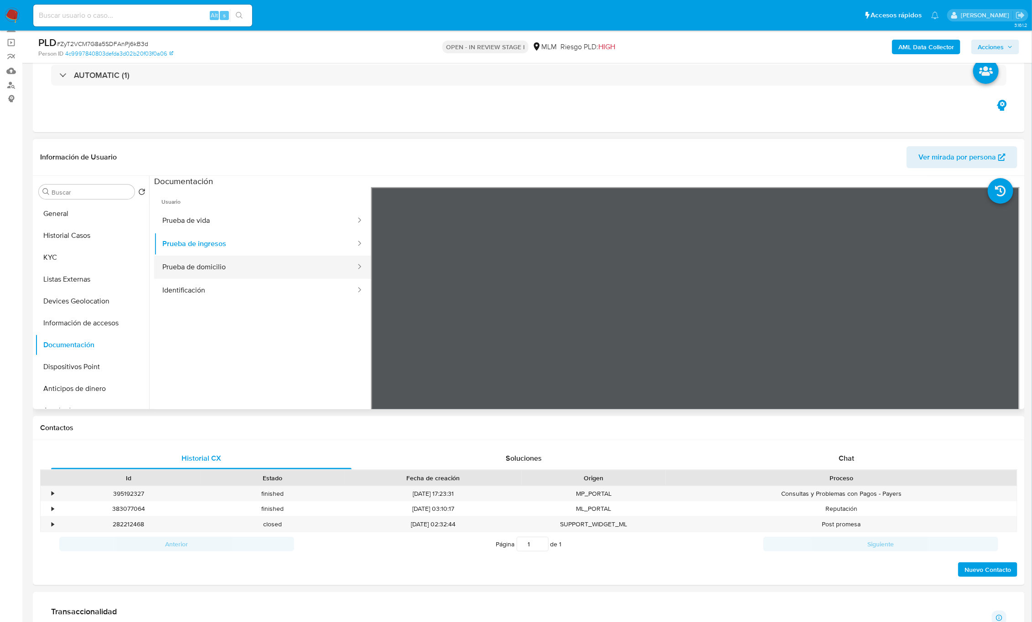
click at [228, 259] on button "Prueba de domicilio" at bounding box center [255, 267] width 202 height 23
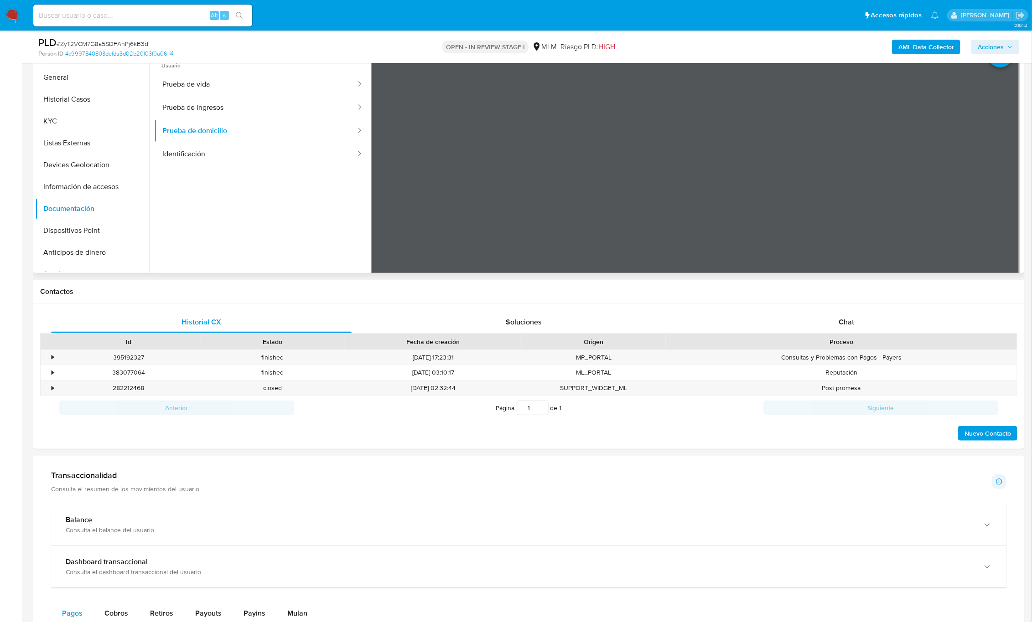
scroll to position [197, 0]
click at [253, 151] on button "Identificación" at bounding box center [255, 153] width 202 height 23
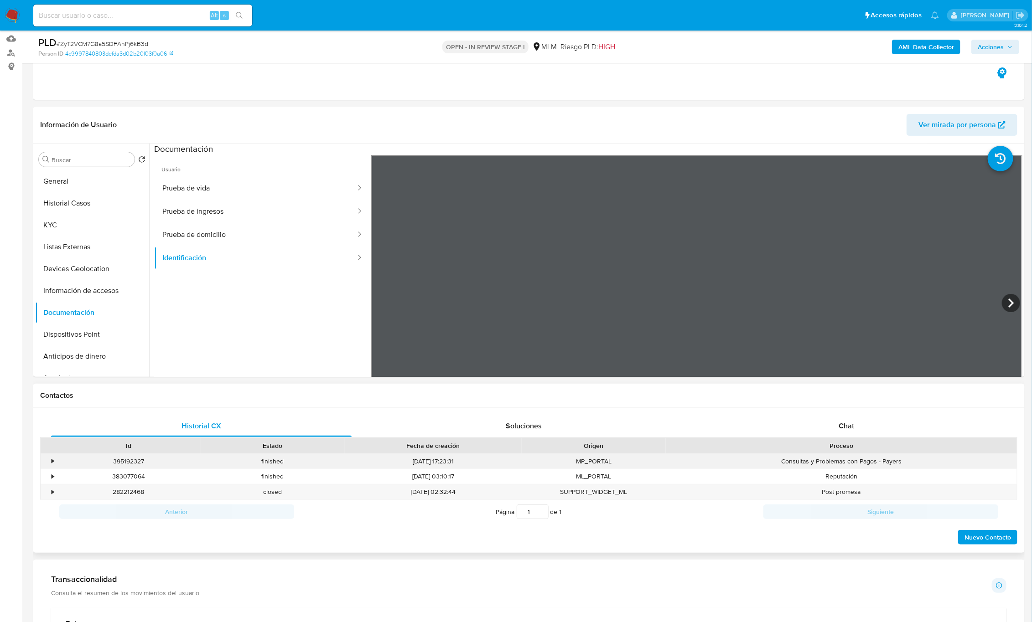
scroll to position [61, 0]
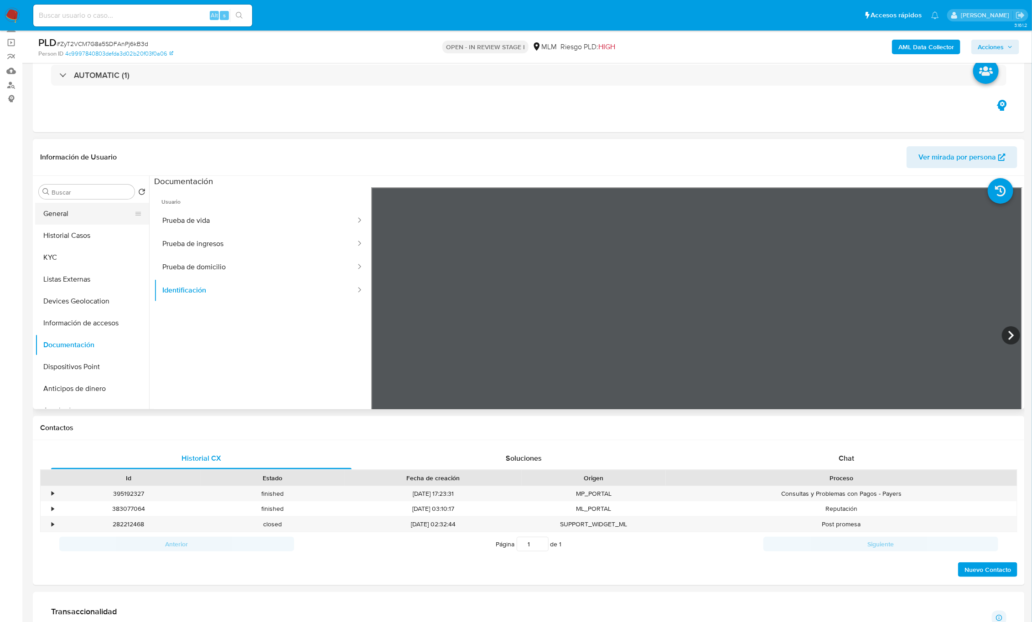
click at [63, 208] on button "General" at bounding box center [88, 214] width 107 height 22
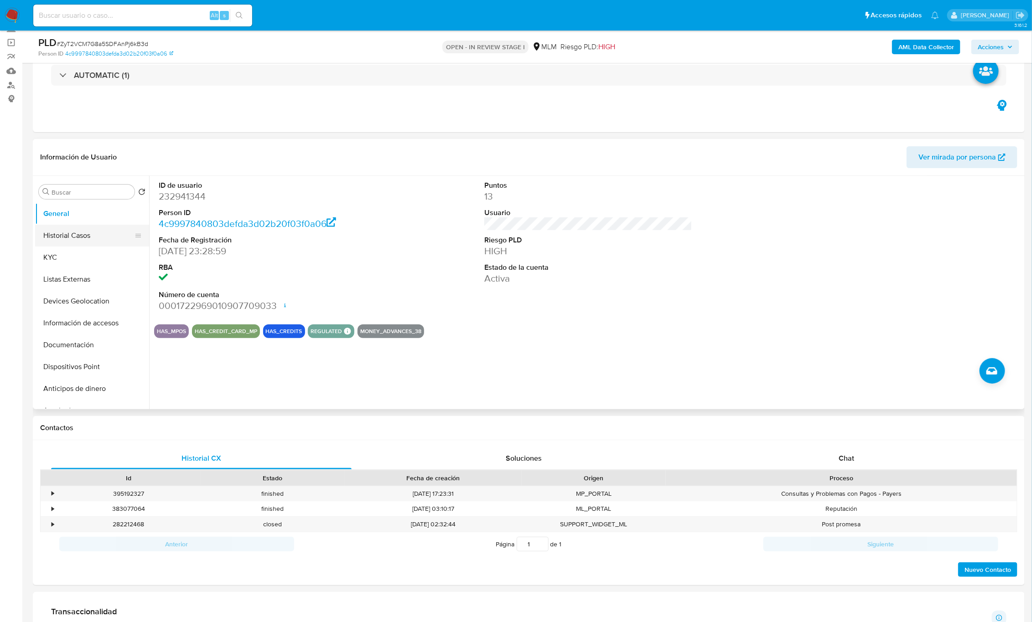
click at [78, 230] on button "Historial Casos" at bounding box center [88, 236] width 107 height 22
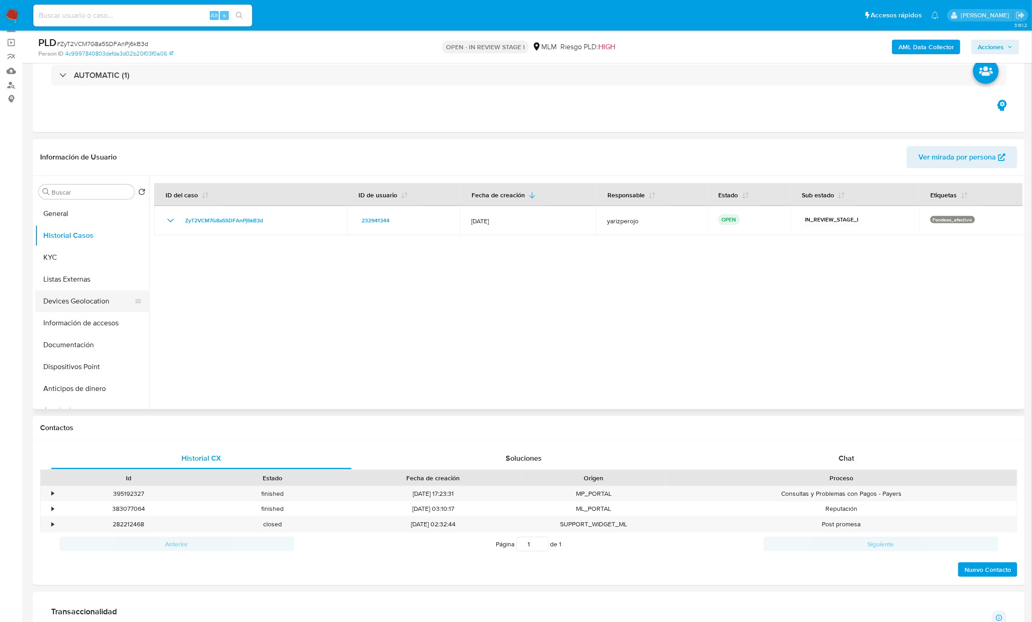
click at [90, 302] on button "Devices Geolocation" at bounding box center [88, 301] width 107 height 22
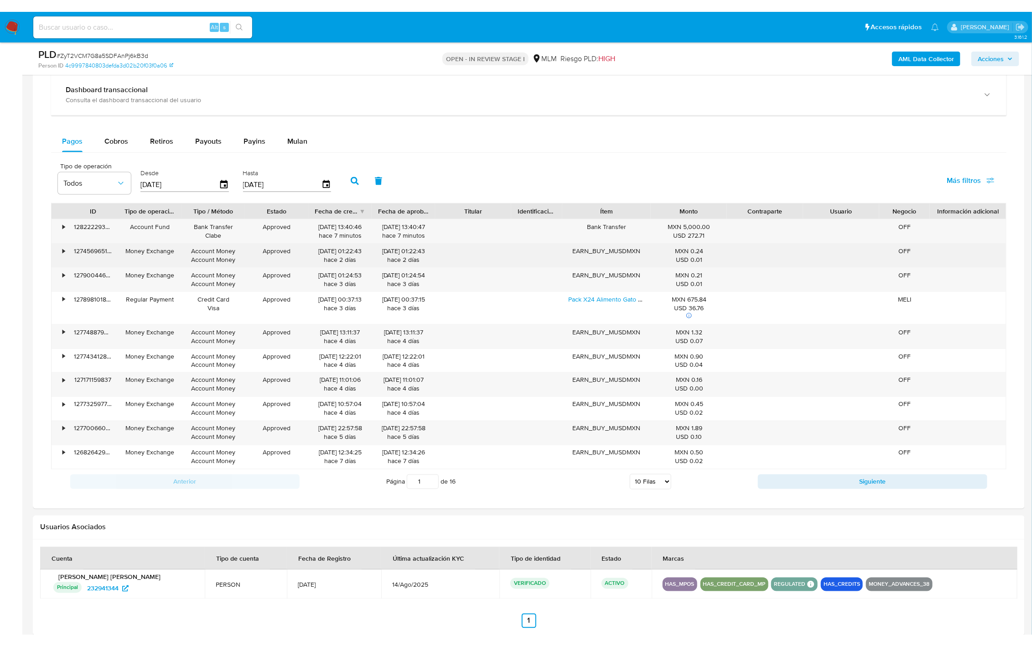
scroll to position [553, 0]
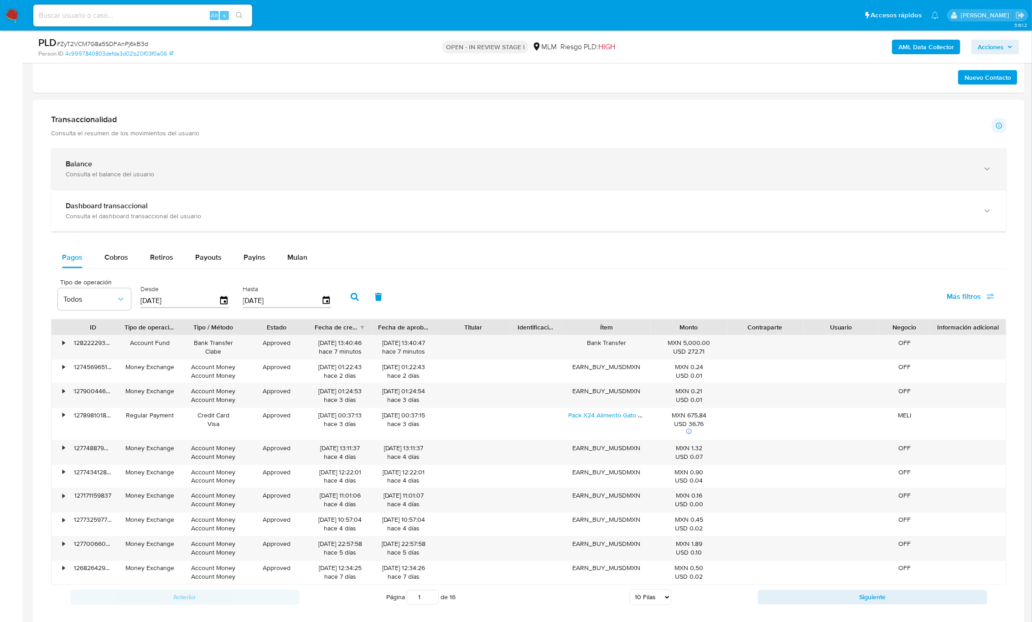
drag, startPoint x: 176, startPoint y: 163, endPoint x: 189, endPoint y: 160, distance: 12.7
click at [177, 163] on div "Balance" at bounding box center [520, 164] width 908 height 9
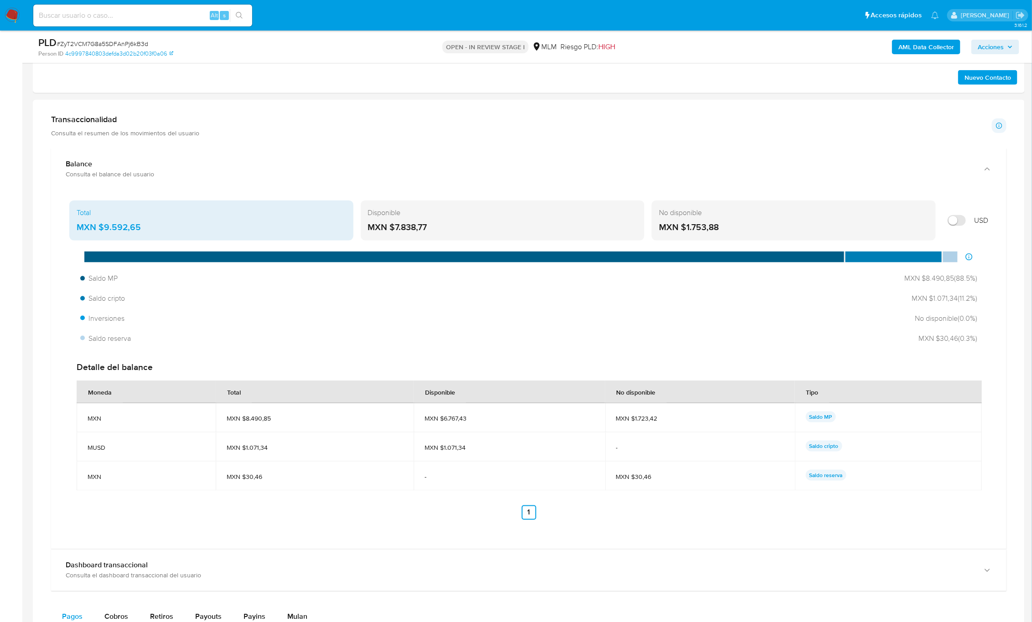
drag, startPoint x: 144, startPoint y: 228, endPoint x: 103, endPoint y: 228, distance: 41.5
click at [103, 228] on div "MXN $9.592,65" at bounding box center [211, 228] width 269 height 12
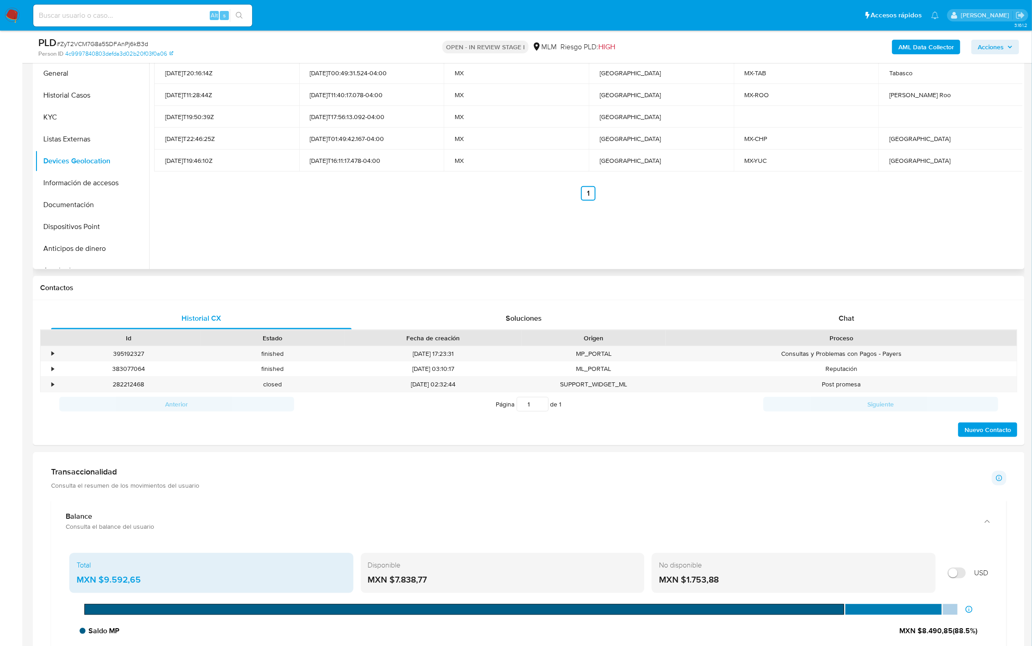
scroll to position [0, 0]
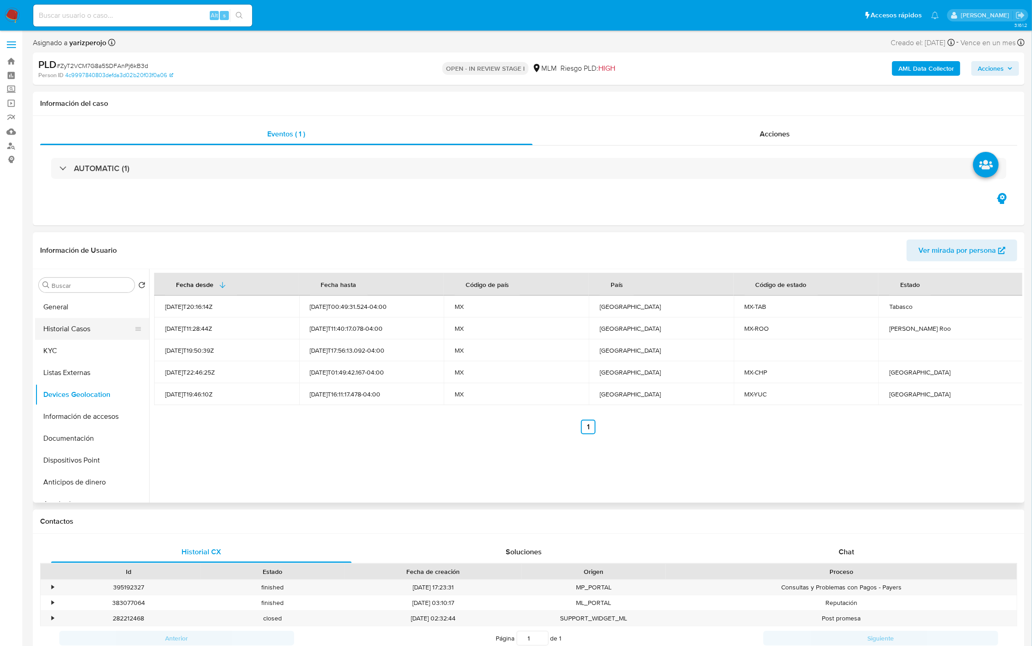
click at [83, 325] on button "Historial Casos" at bounding box center [88, 329] width 107 height 22
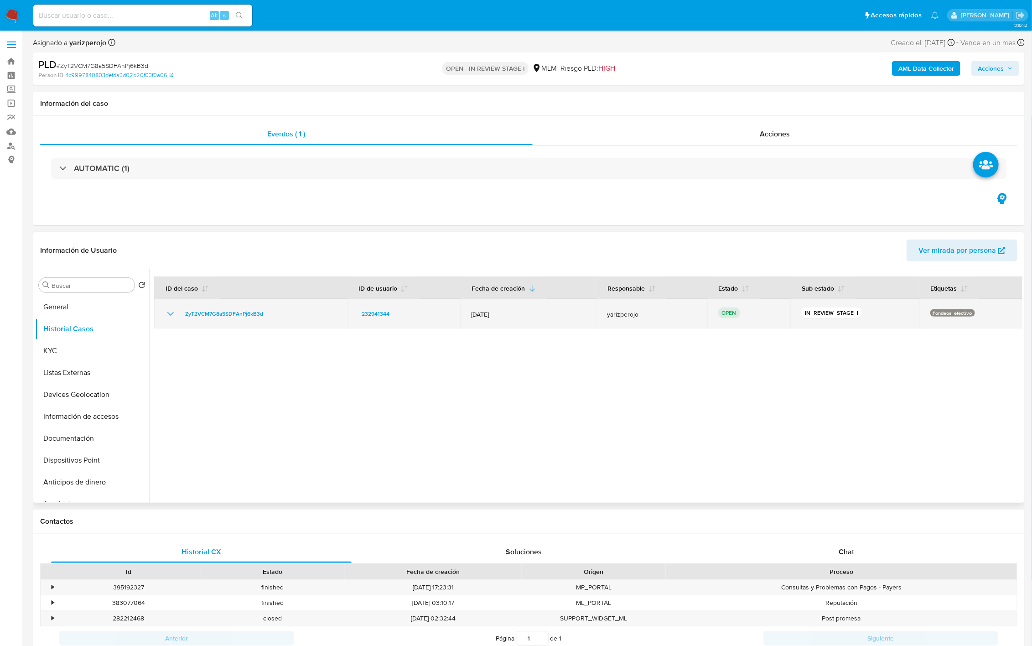
drag, startPoint x: 480, startPoint y: 315, endPoint x: 527, endPoint y: 315, distance: 46.5
click at [527, 315] on td "[DATE]" at bounding box center [528, 313] width 136 height 29
